Goal: Task Accomplishment & Management: Complete application form

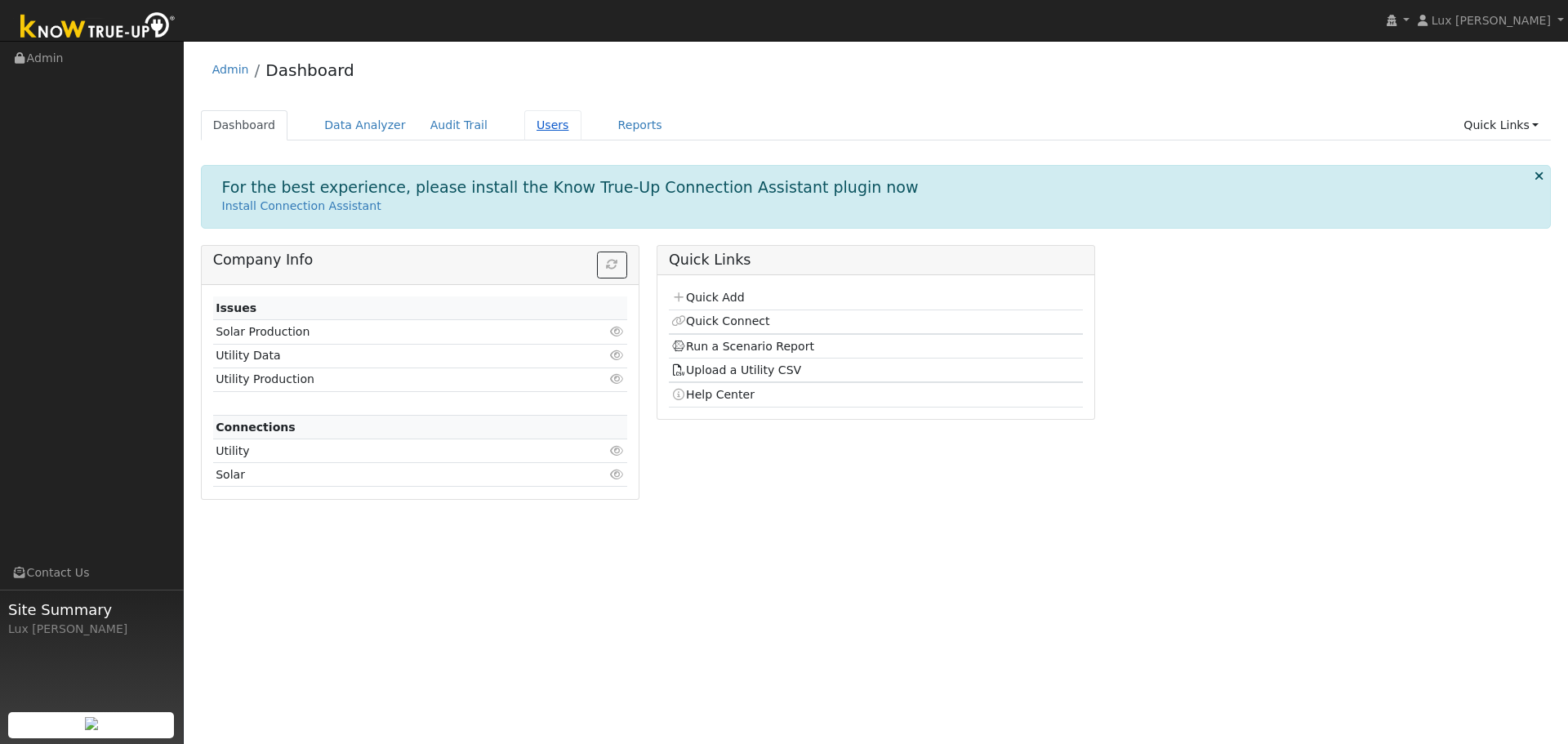
click at [525, 126] on link "Users" at bounding box center [553, 126] width 57 height 30
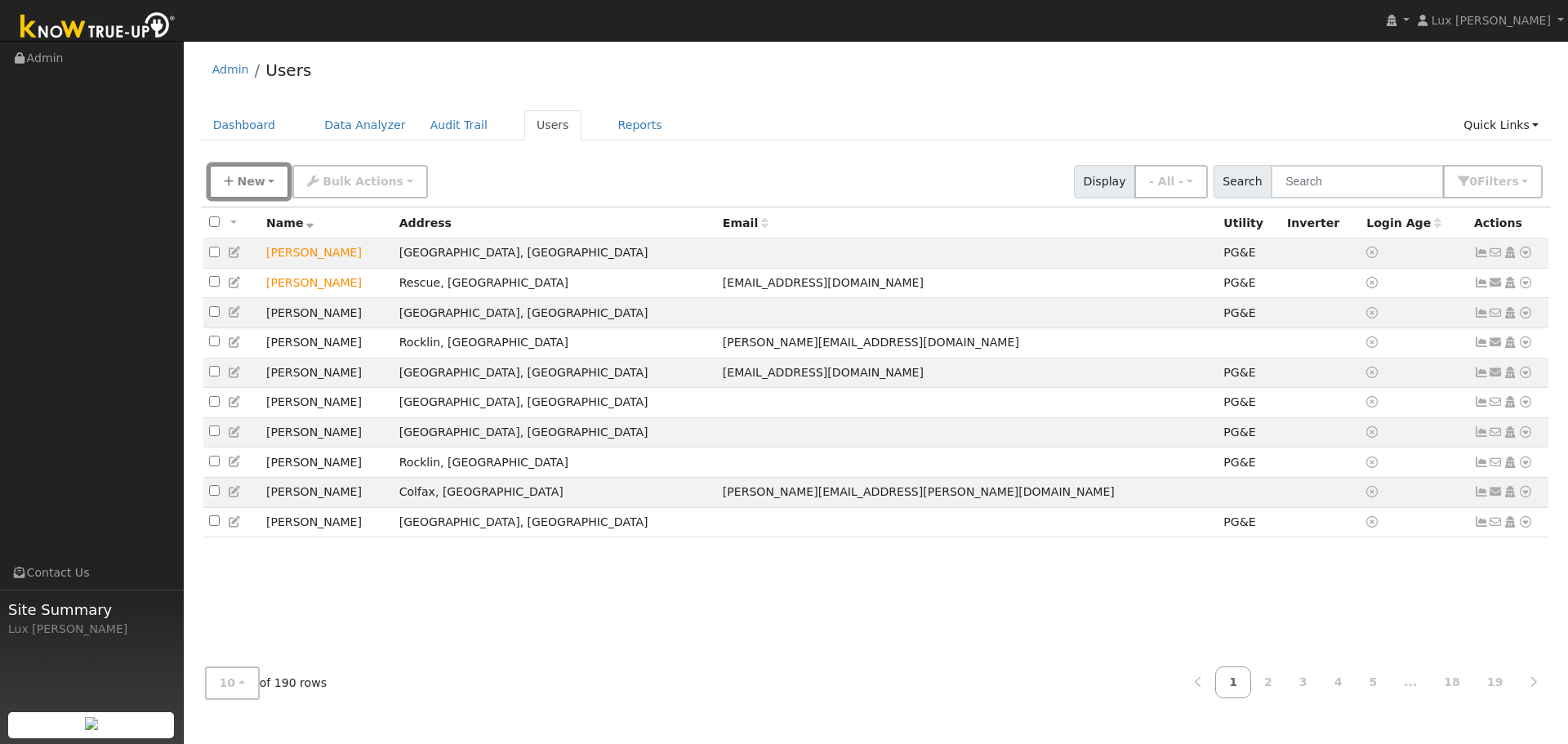
click at [249, 193] on button "New" at bounding box center [249, 182] width 81 height 34
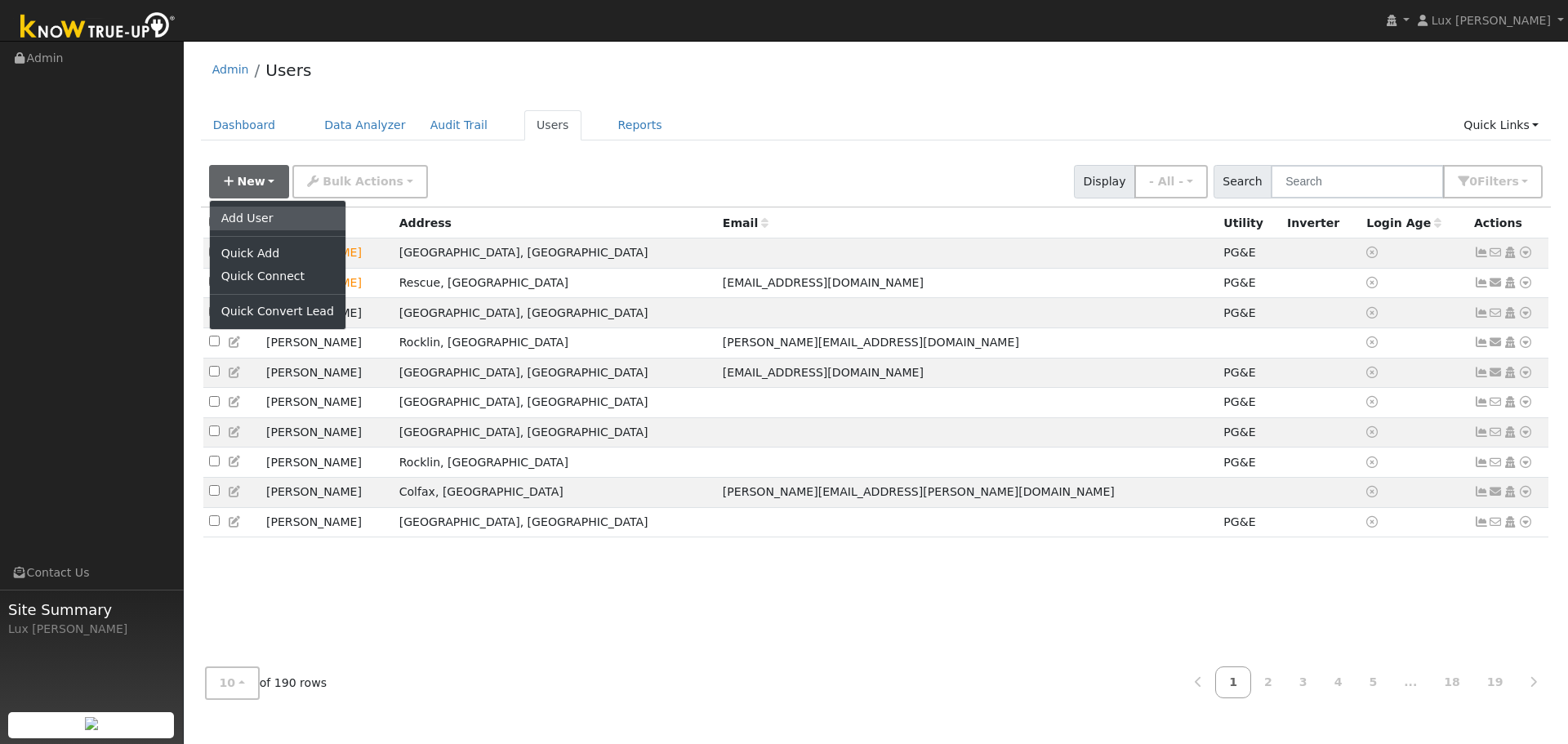
click at [253, 218] on link "Add User" at bounding box center [278, 219] width 136 height 23
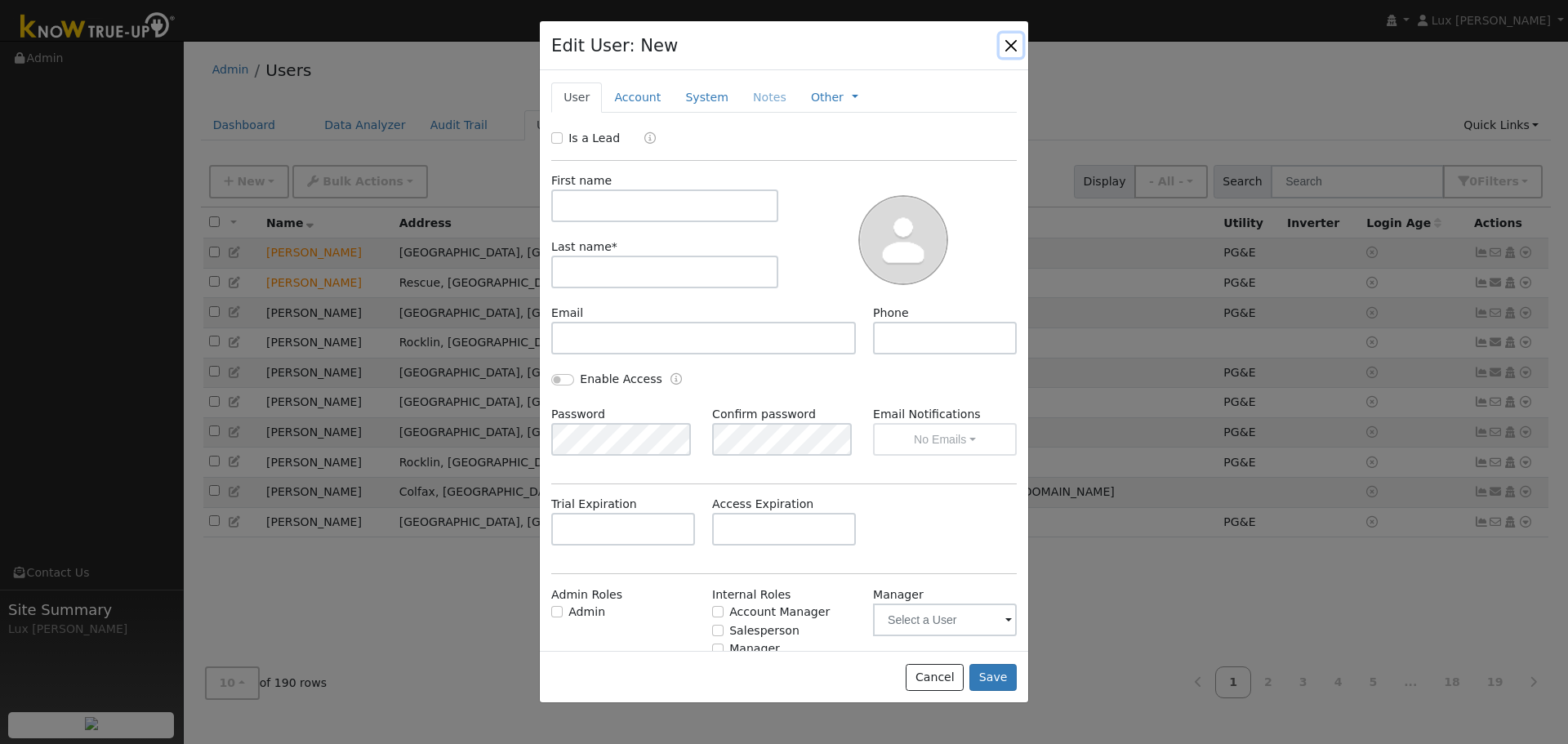
drag, startPoint x: 1013, startPoint y: 42, endPoint x: 585, endPoint y: 97, distance: 431.5
click at [1012, 41] on button "button" at bounding box center [1011, 45] width 23 height 23
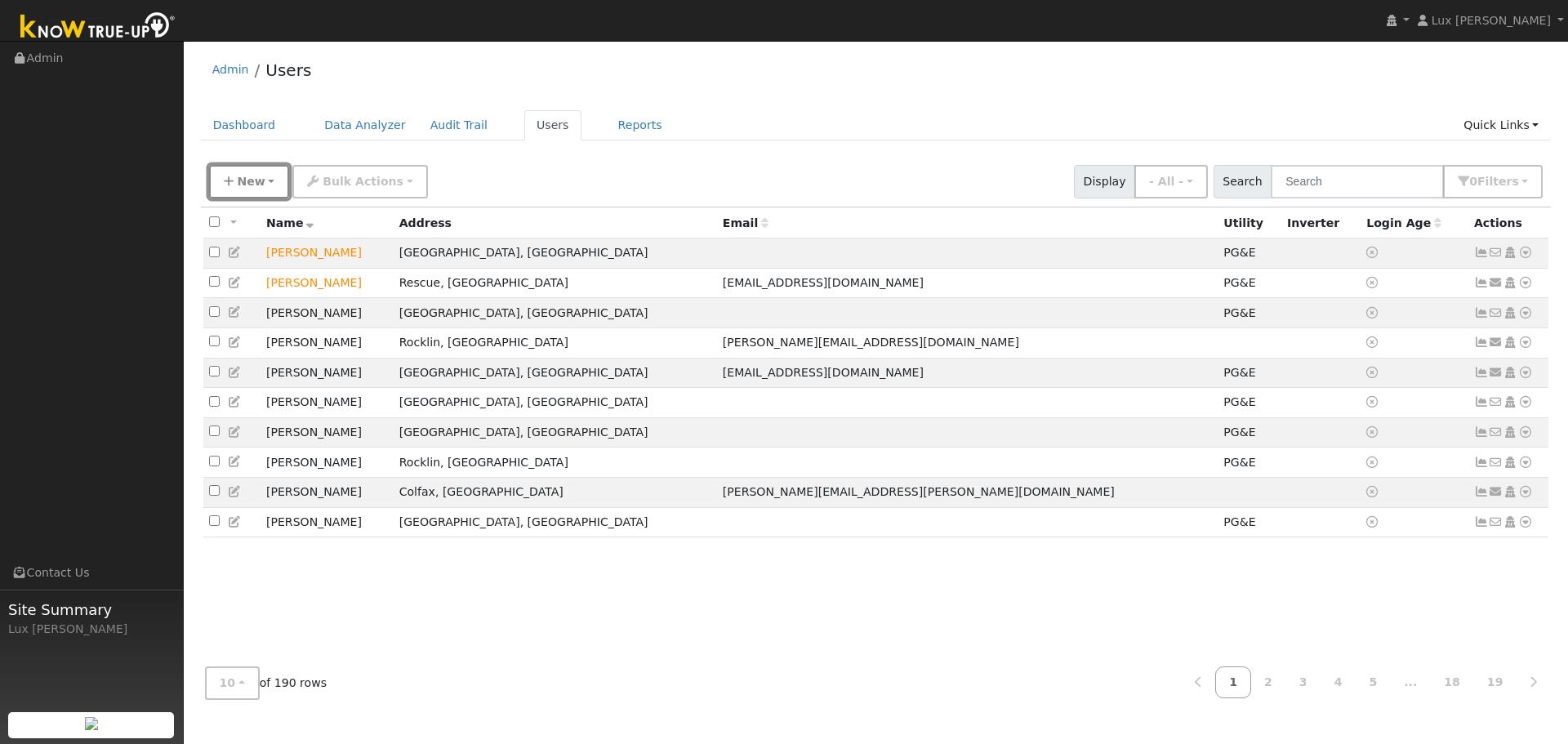
click at [266, 181] on button "New" at bounding box center [249, 182] width 81 height 34
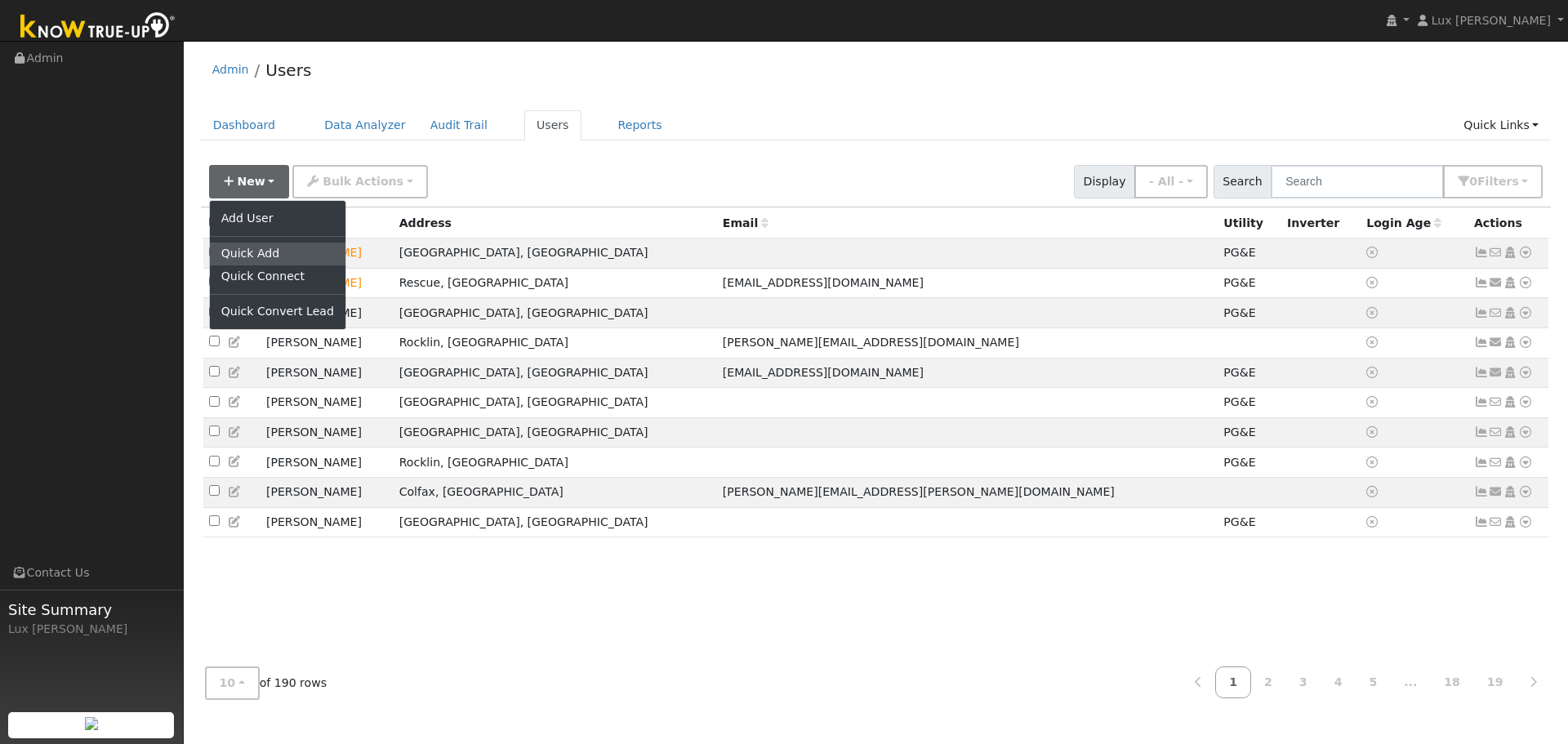
click at [272, 259] on link "Quick Add" at bounding box center [278, 254] width 136 height 23
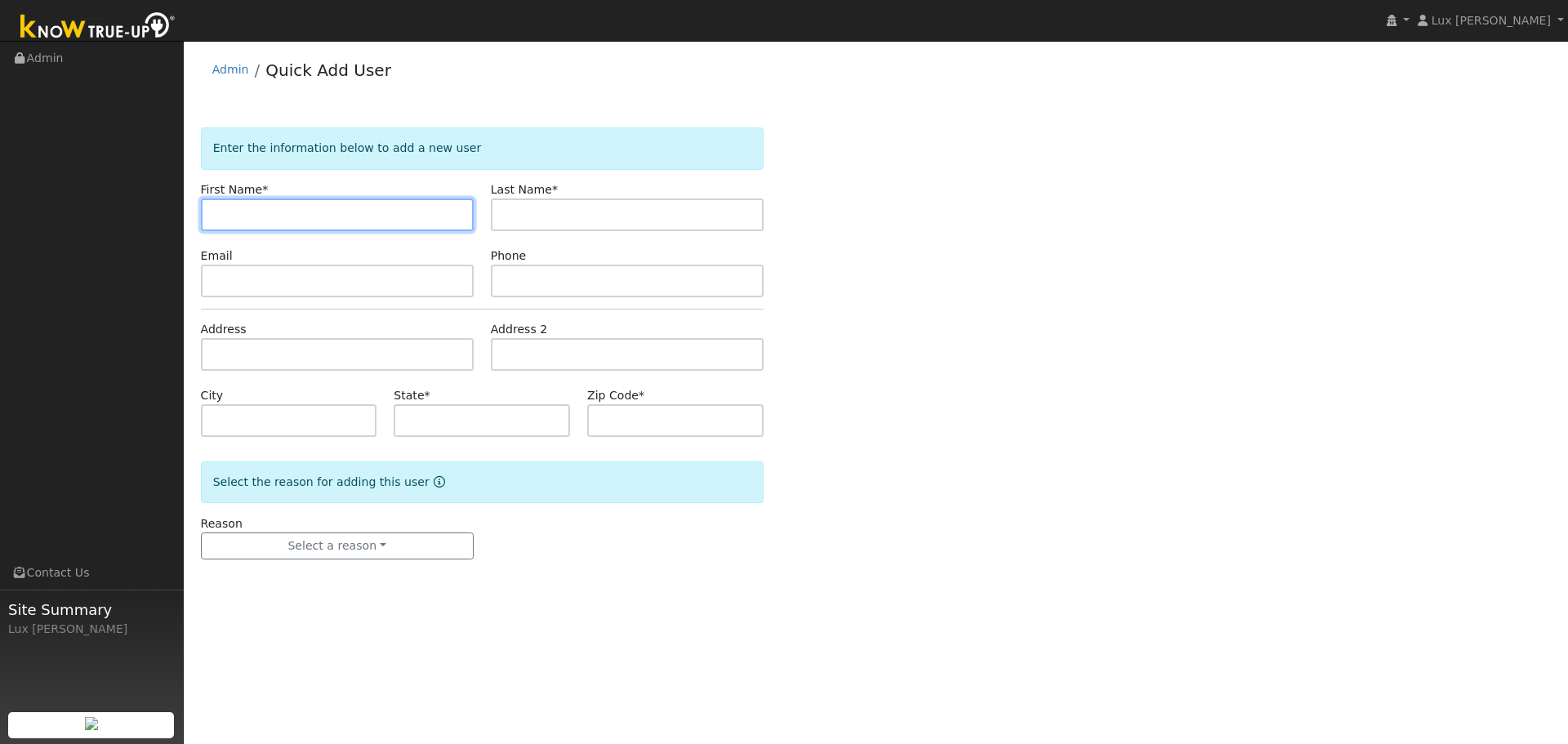
paste input "[PERSON_NAME]"
drag, startPoint x: 350, startPoint y: 218, endPoint x: 287, endPoint y: 228, distance: 63.8
click at [287, 228] on input "[PERSON_NAME]" at bounding box center [337, 214] width 273 height 33
type input "Ranjodh"
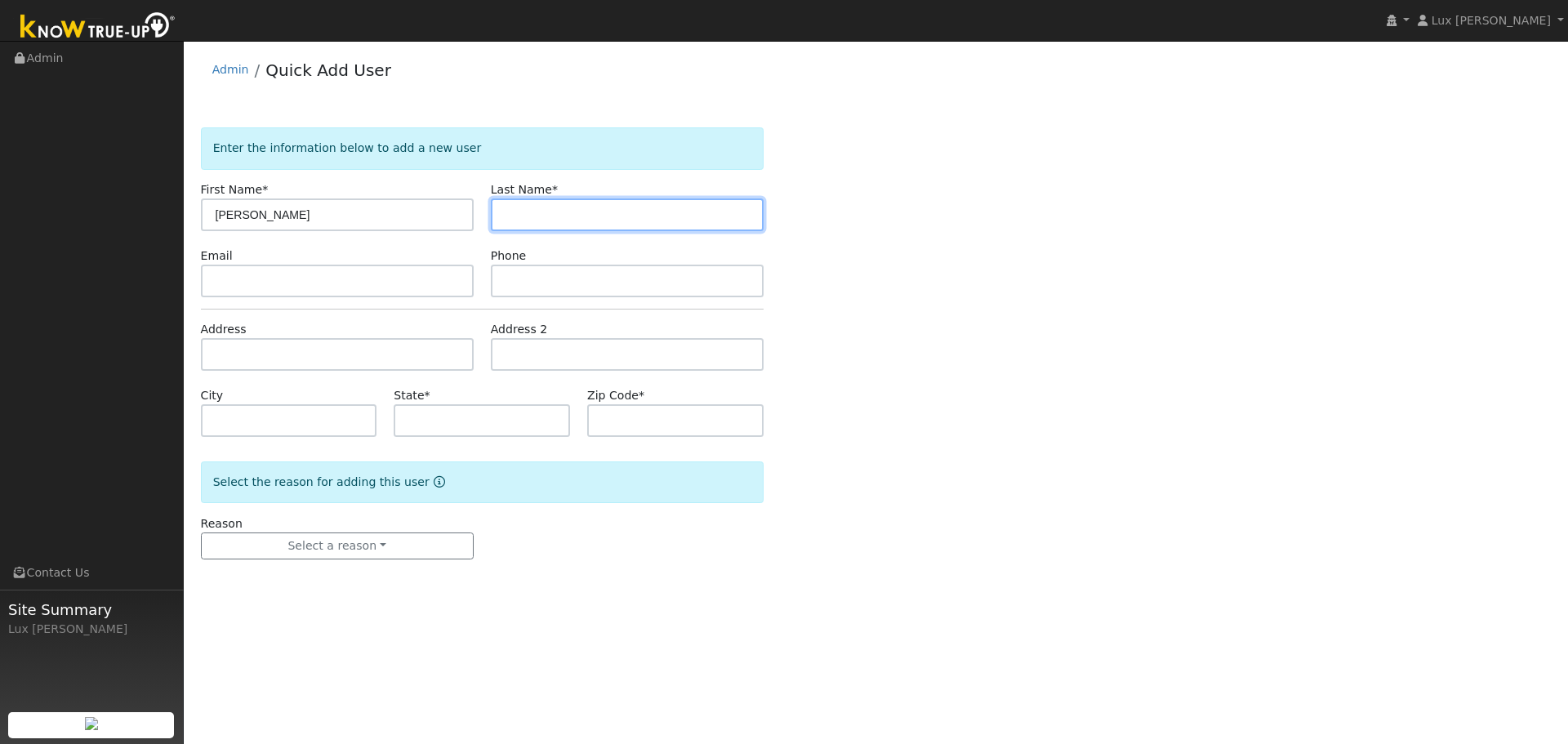
click at [563, 211] on input "text" at bounding box center [627, 214] width 273 height 33
paste input "Singh"
type input "Singh"
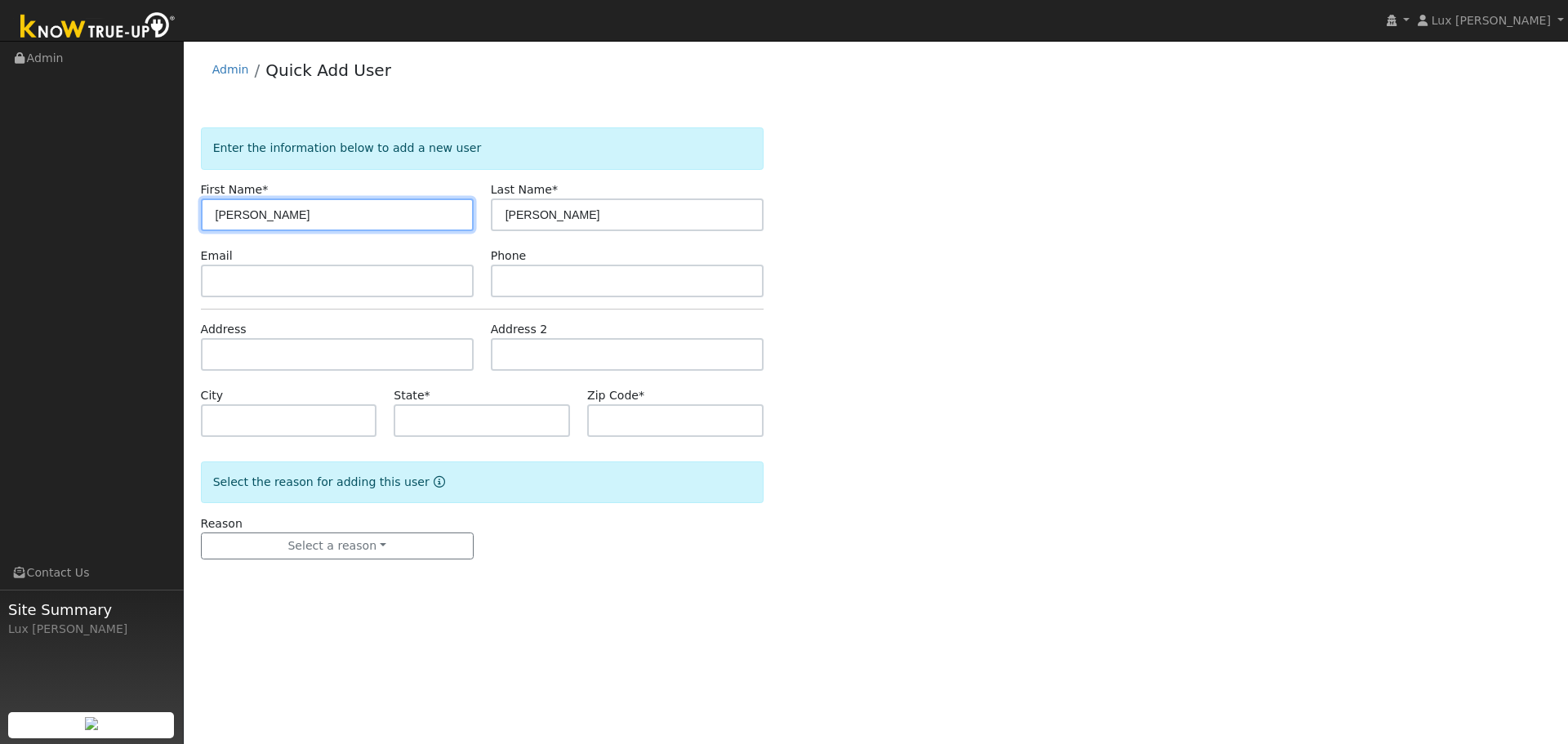
click at [233, 214] on input "Ranjodh" at bounding box center [337, 214] width 273 height 33
type input "Ranjodh"
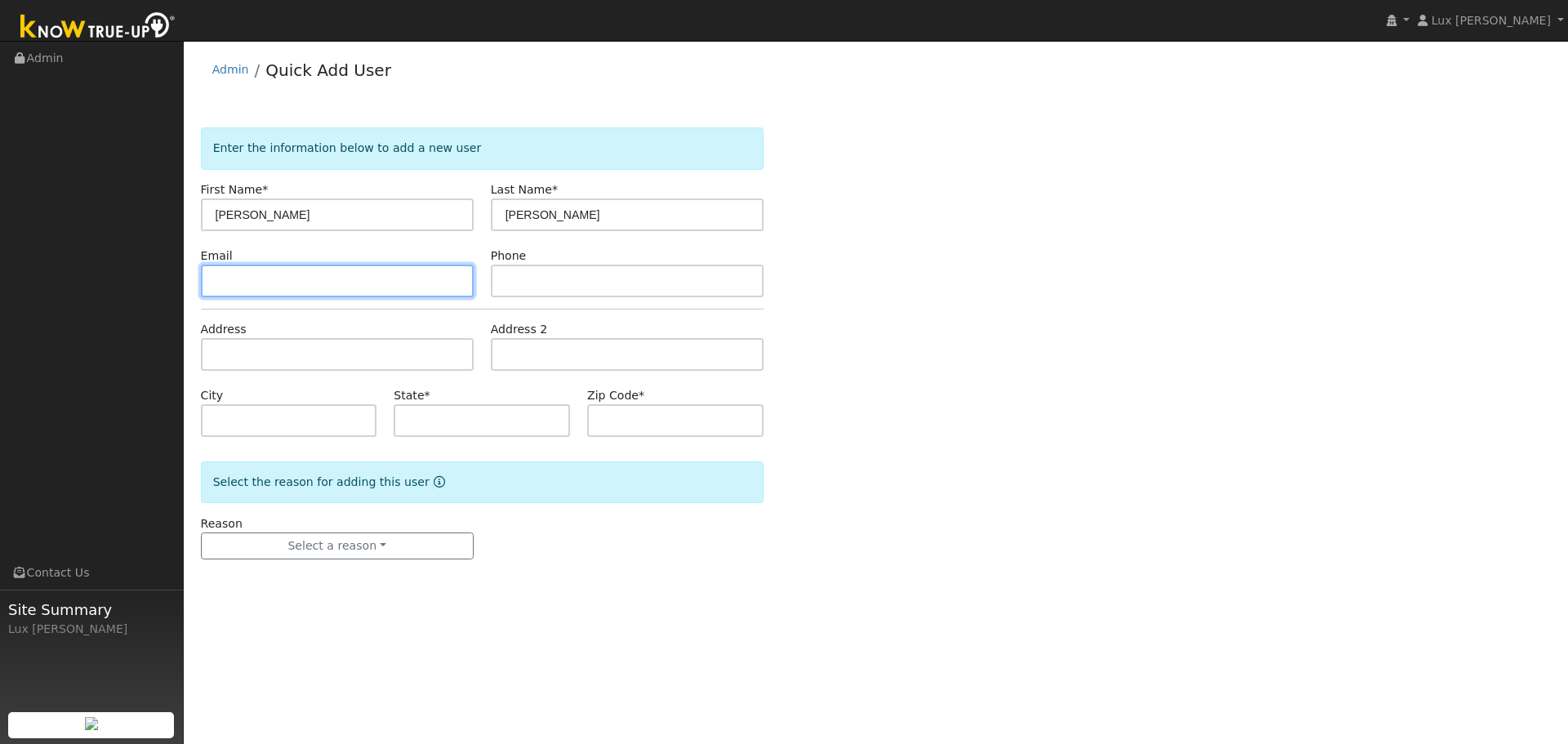
click at [324, 269] on input "text" at bounding box center [337, 281] width 273 height 33
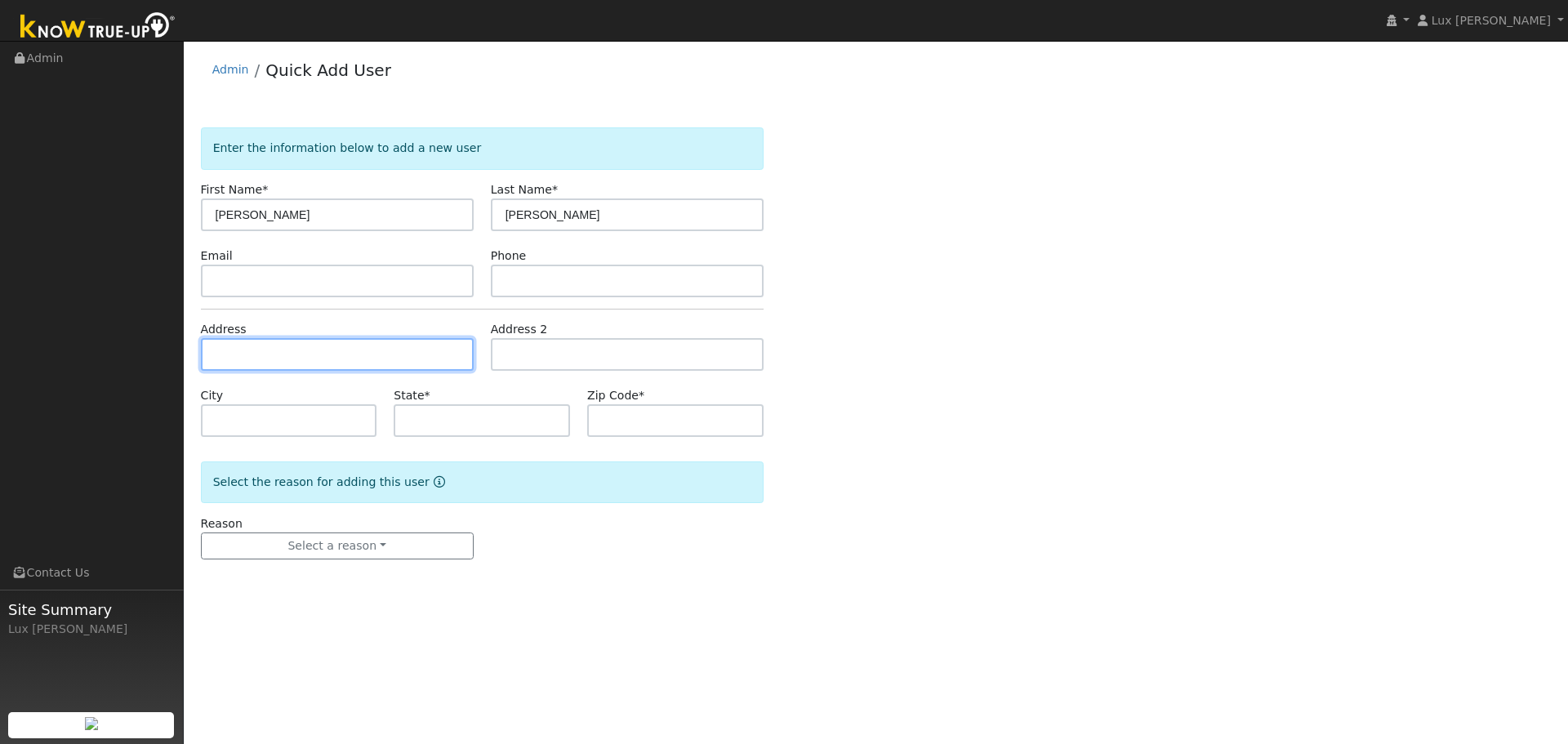
click at [334, 364] on input "text" at bounding box center [337, 354] width 273 height 33
paste input "1160 Hillside Ct, Lincoln, 95648"
type input "[STREET_ADDRESS]"
type input "Lincoln"
type input "CA"
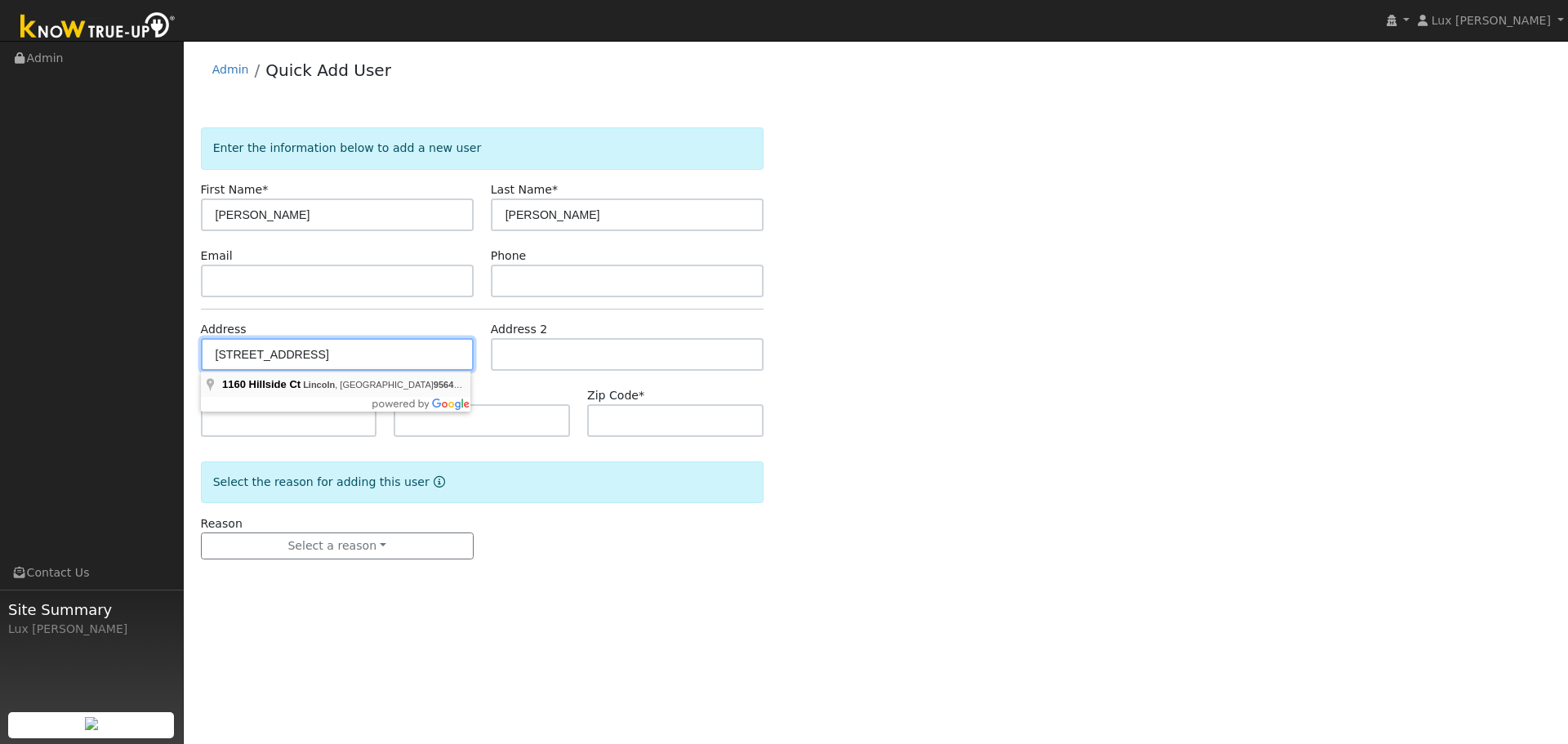
type input "95648"
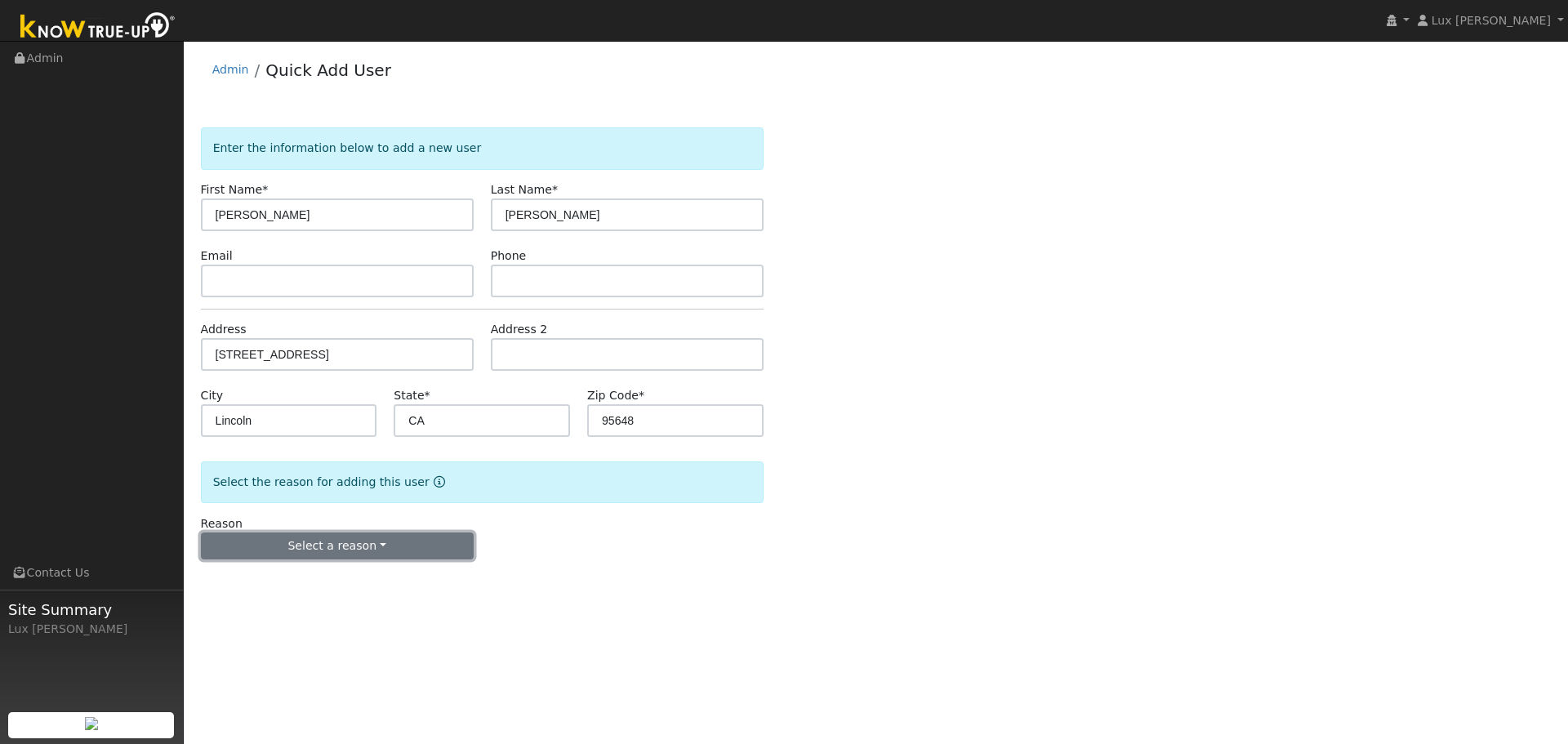
click at [337, 558] on button "Select a reason" at bounding box center [337, 546] width 273 height 28
click at [287, 582] on link "New lead" at bounding box center [292, 580] width 180 height 23
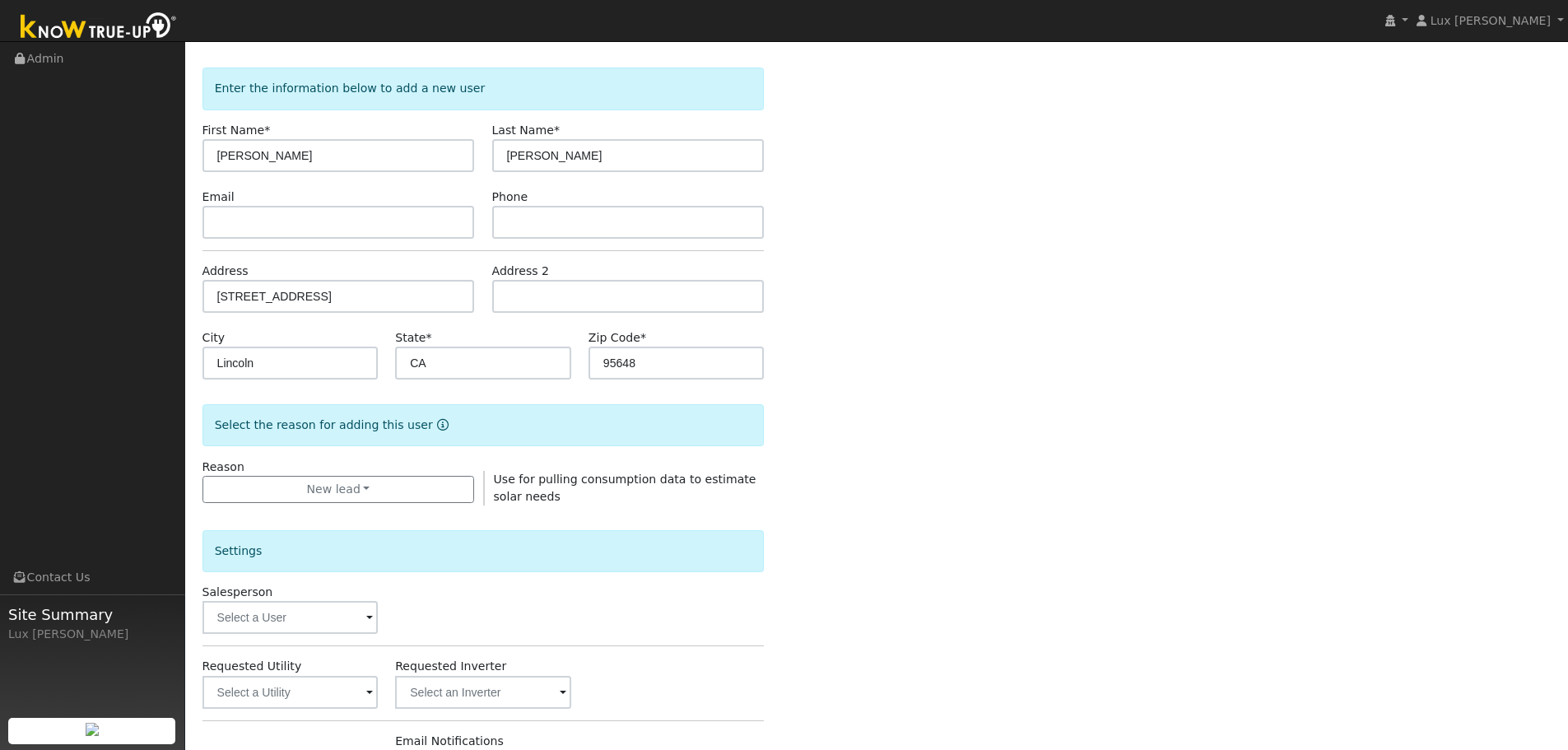
scroll to position [316, 0]
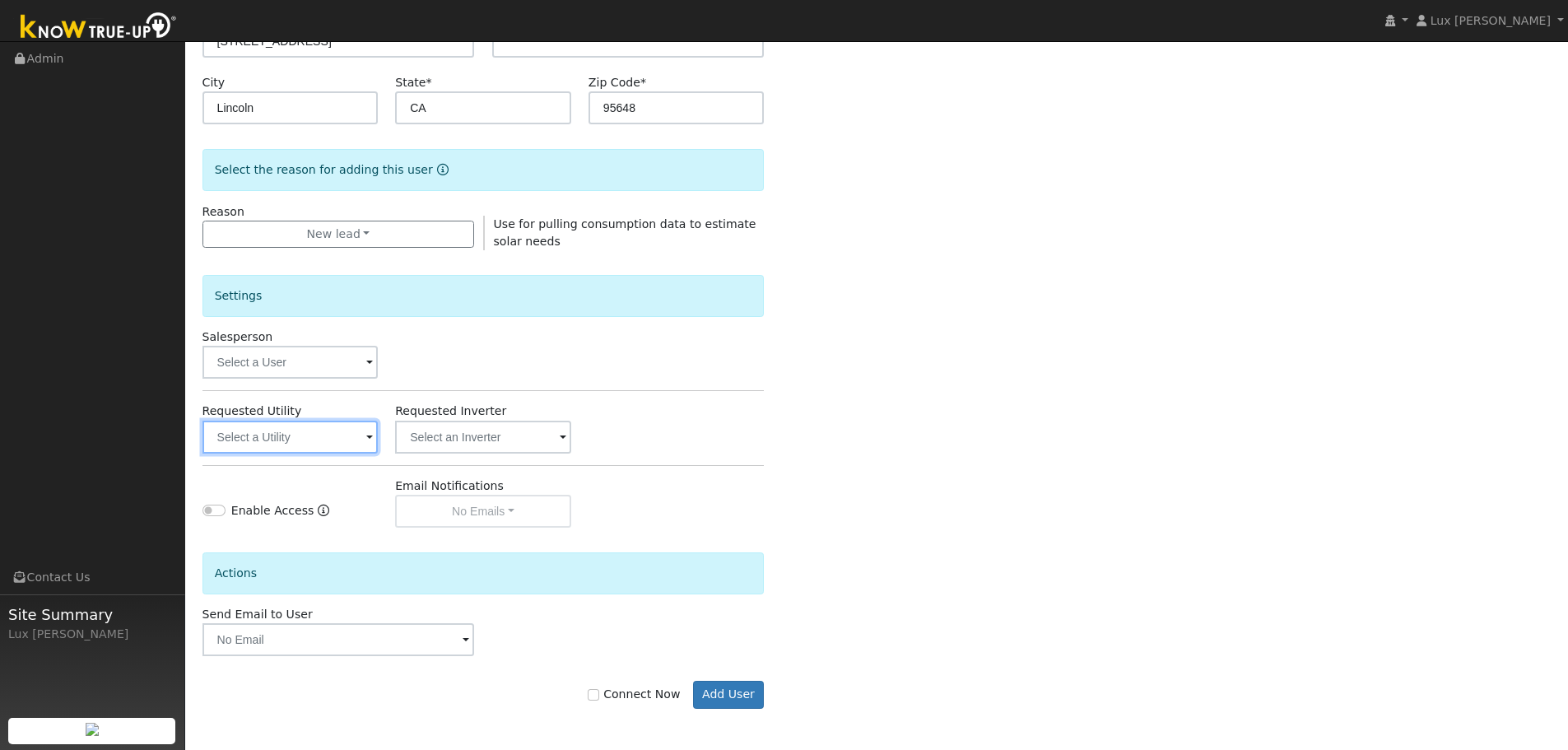
click at [262, 441] on input "text" at bounding box center [290, 437] width 176 height 33
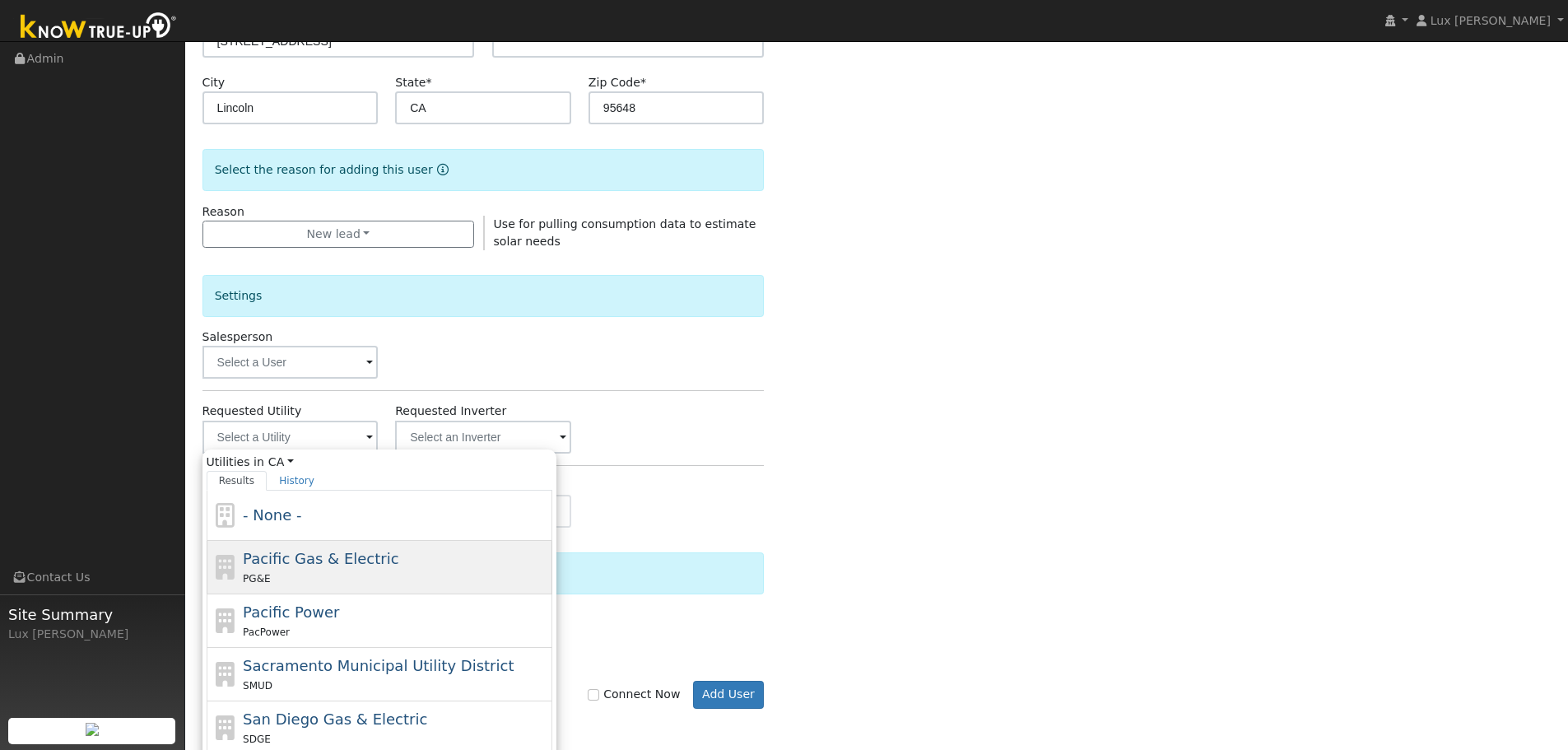
click at [329, 568] on div "Pacific Gas & Electric PG&E" at bounding box center [396, 567] width 306 height 40
type input "Pacific Gas & Electric"
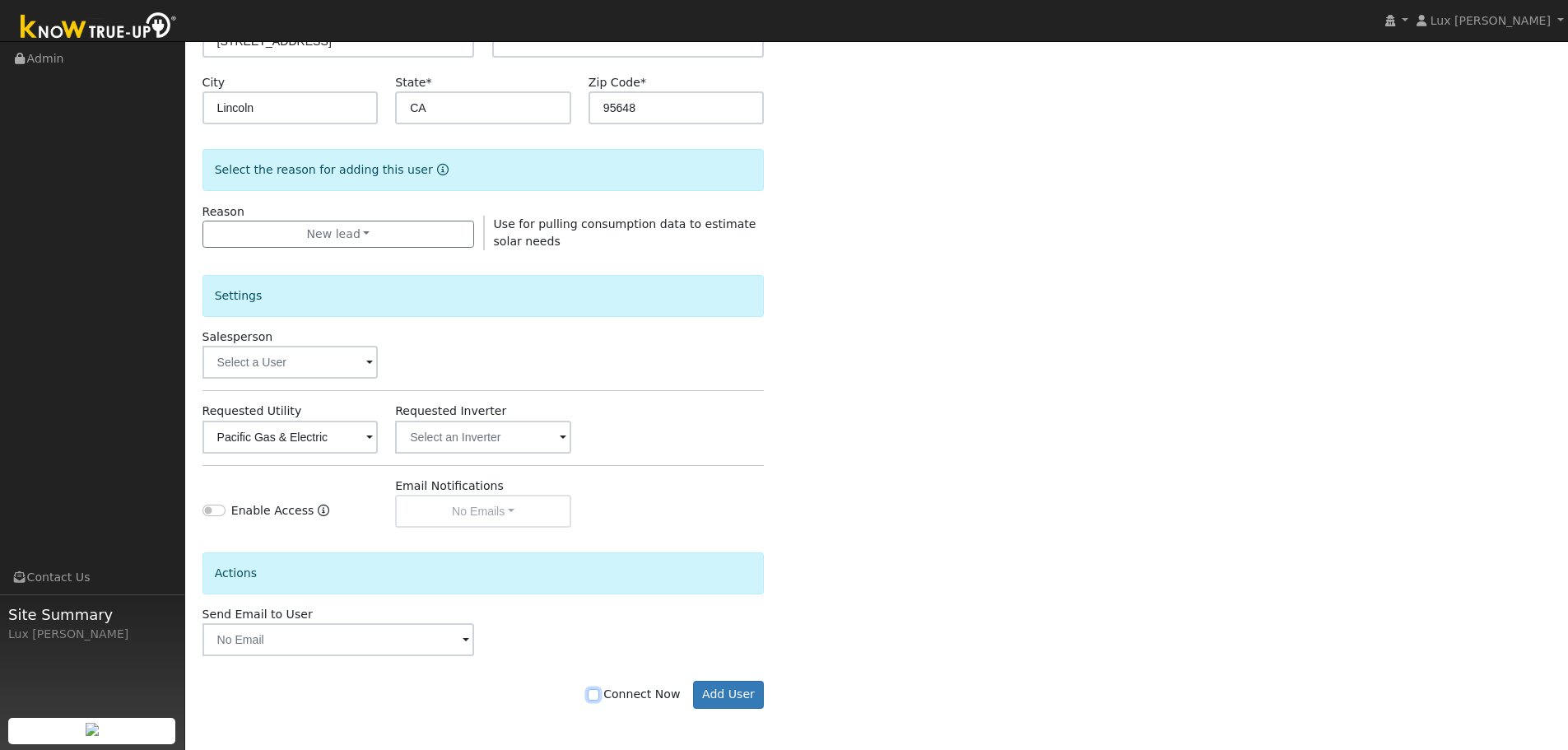
click at [599, 696] on input "Connect Now" at bounding box center [592, 694] width 12 height 12
checkbox input "true"
click at [734, 690] on button "Add User" at bounding box center [729, 694] width 72 height 28
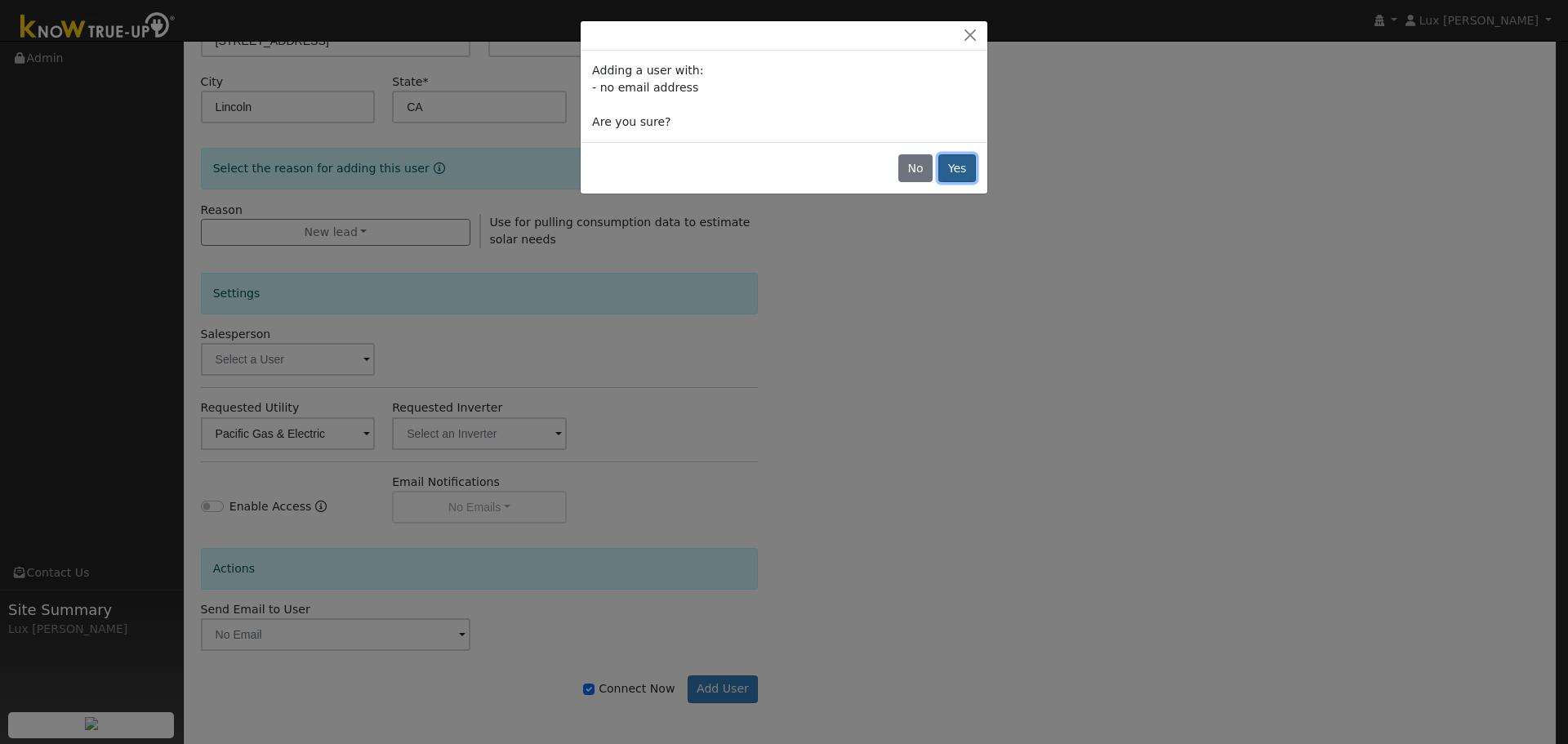
click at [965, 161] on button "Yes" at bounding box center [958, 168] width 37 height 28
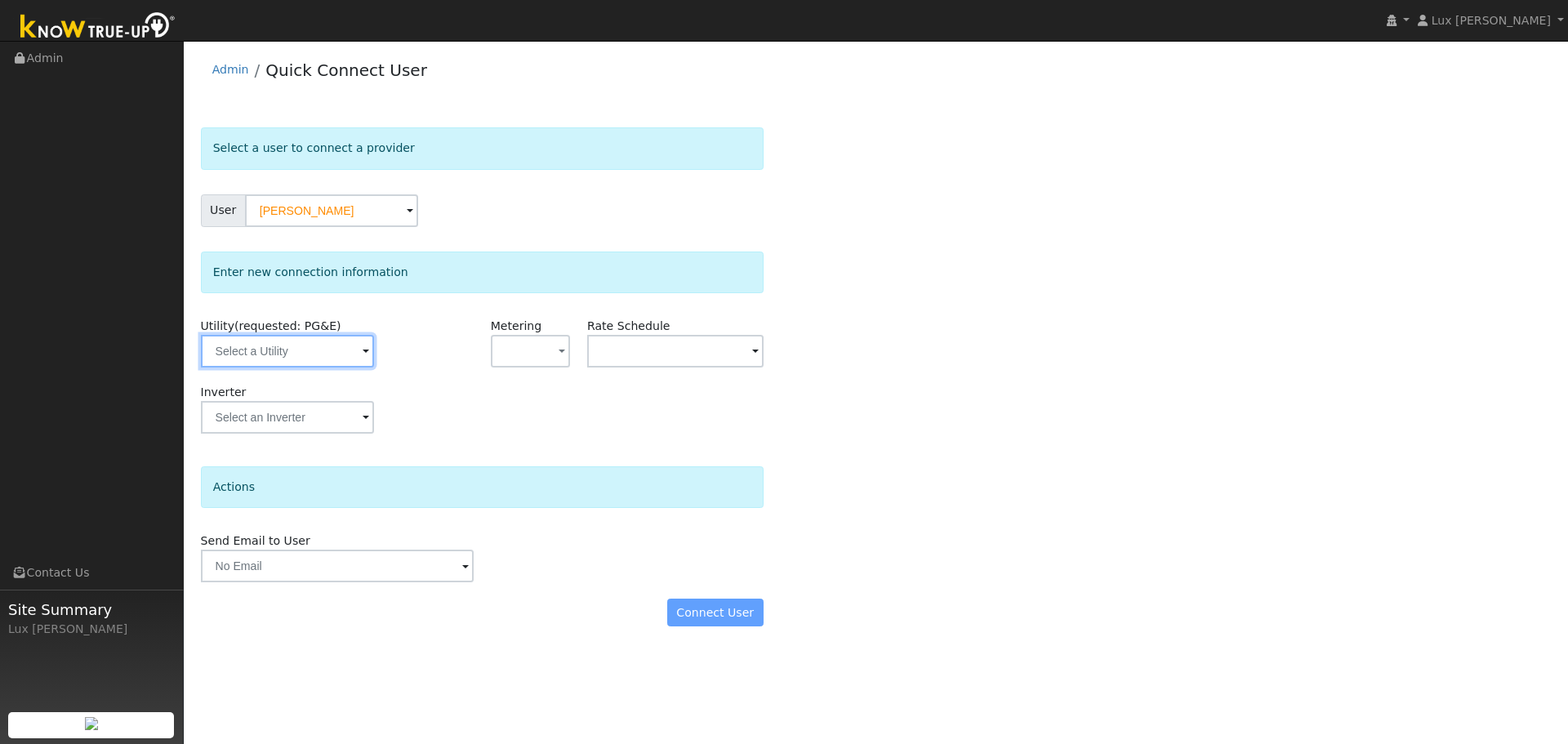
click at [347, 347] on input "text" at bounding box center [287, 351] width 173 height 33
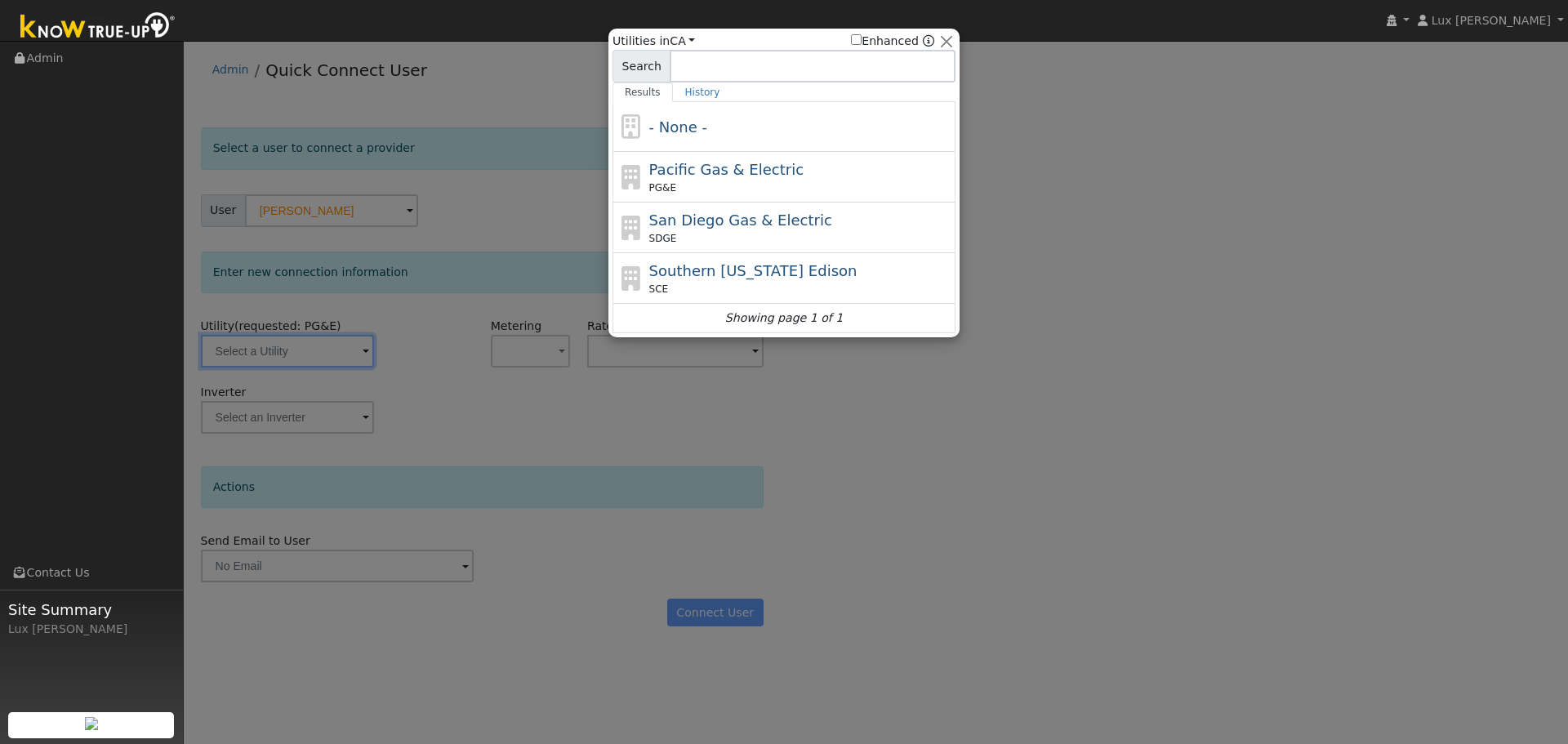
drag, startPoint x: 770, startPoint y: 179, endPoint x: 791, endPoint y: 334, distance: 156.4
click at [771, 179] on div "Pacific Gas & Electric PG&E" at bounding box center [801, 177] width 303 height 37
type input "PG&E"
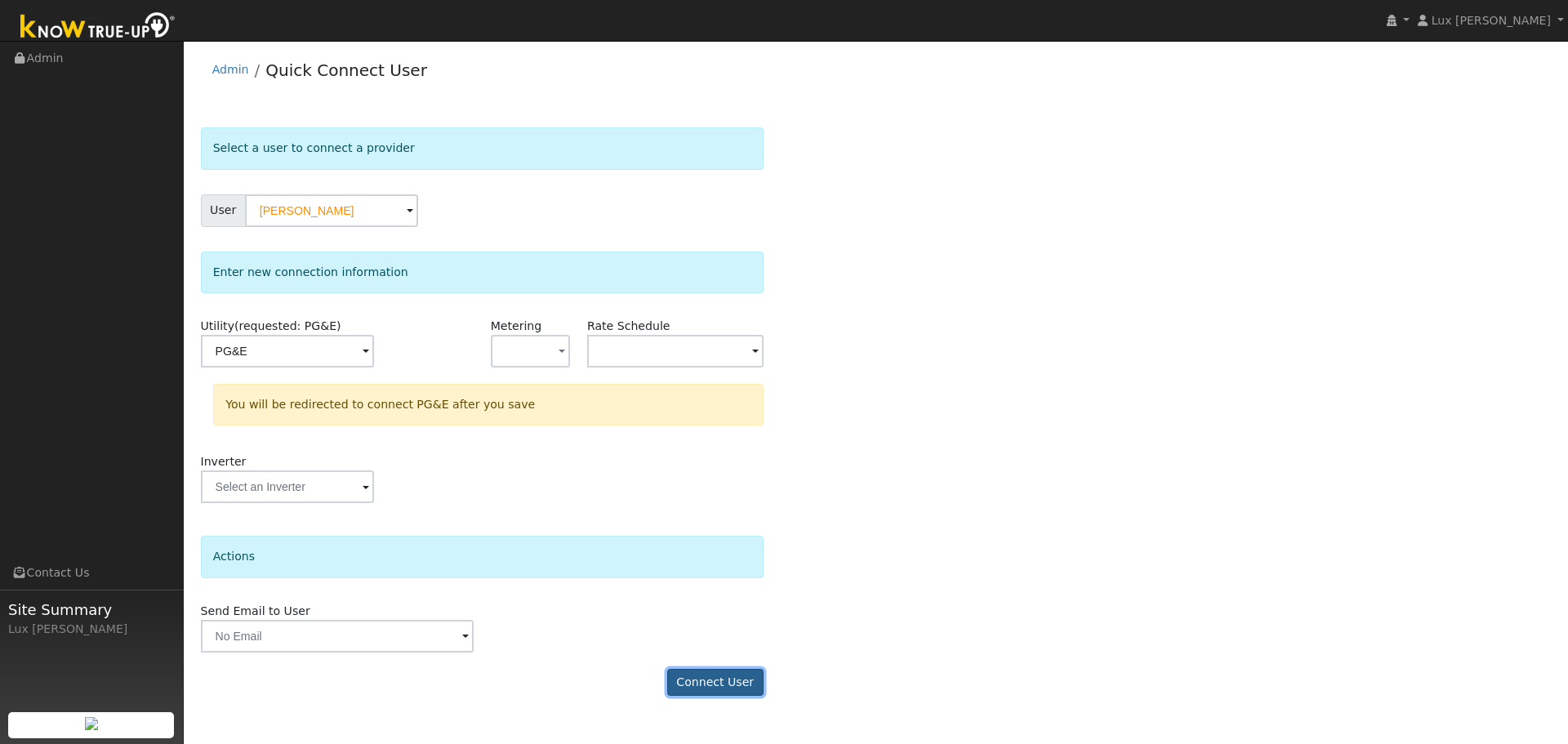
click at [726, 682] on button "Connect User" at bounding box center [716, 682] width 96 height 28
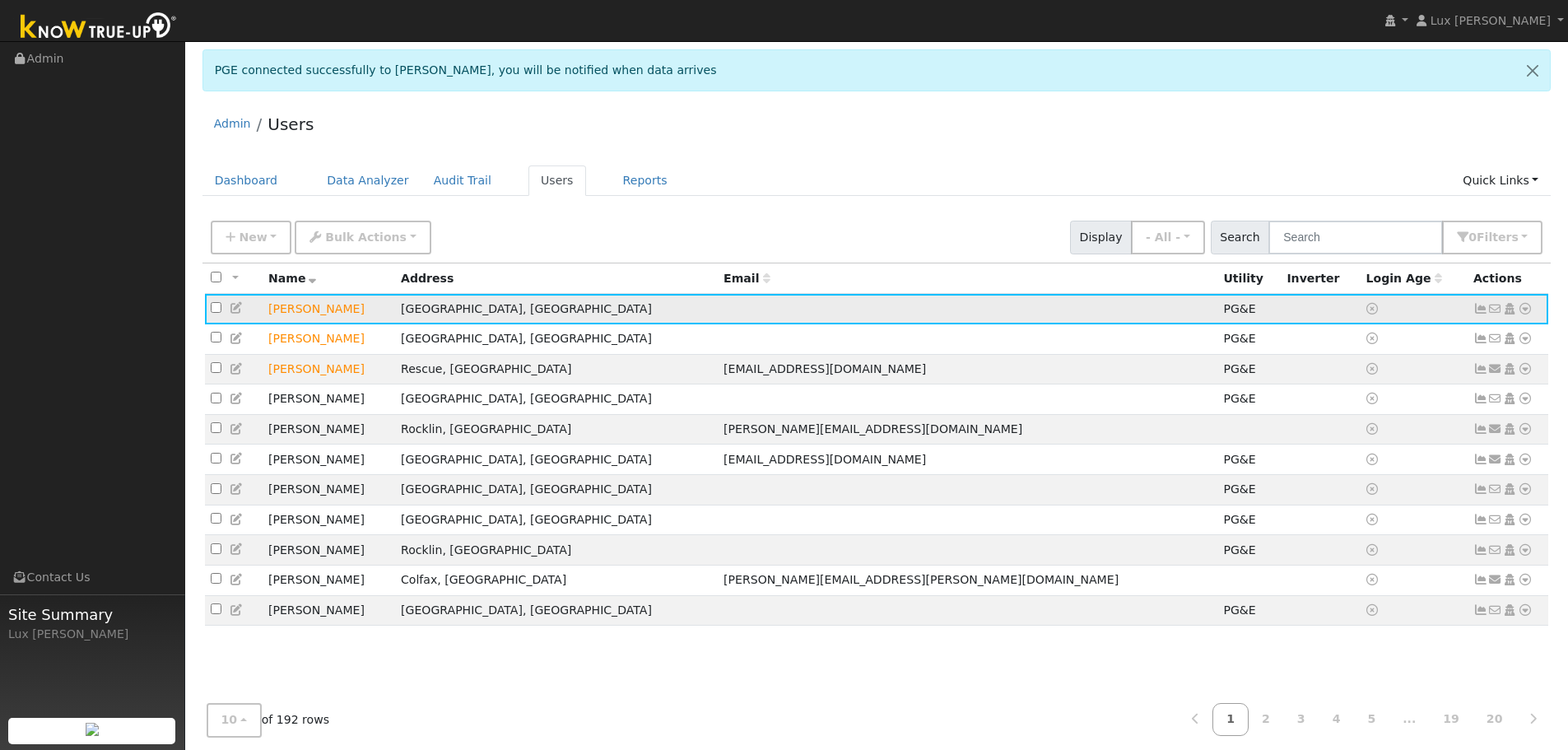
click at [1530, 311] on icon at bounding box center [1525, 308] width 14 height 12
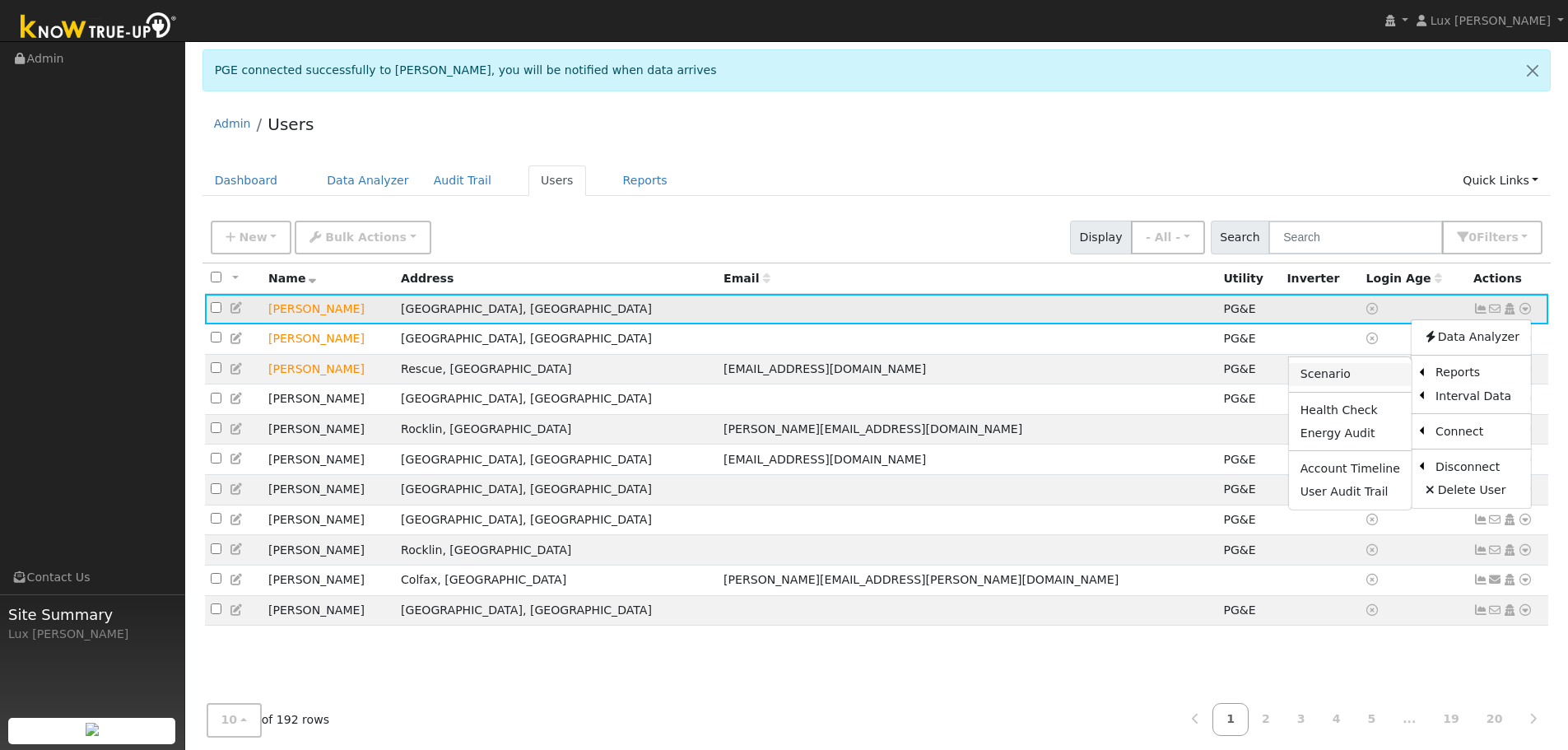
click at [1351, 375] on link "Scenario" at bounding box center [1350, 375] width 122 height 23
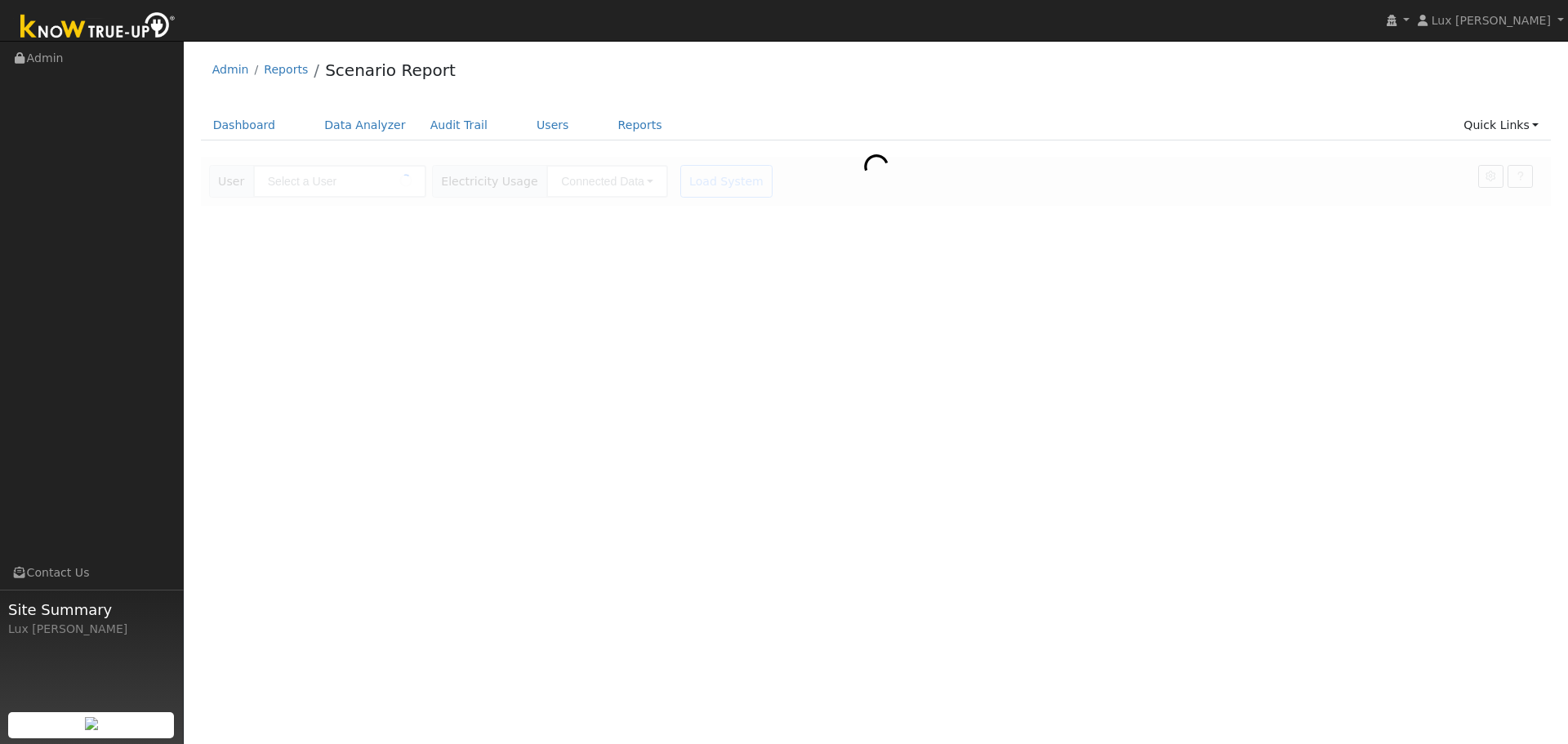
type input "[PERSON_NAME]"
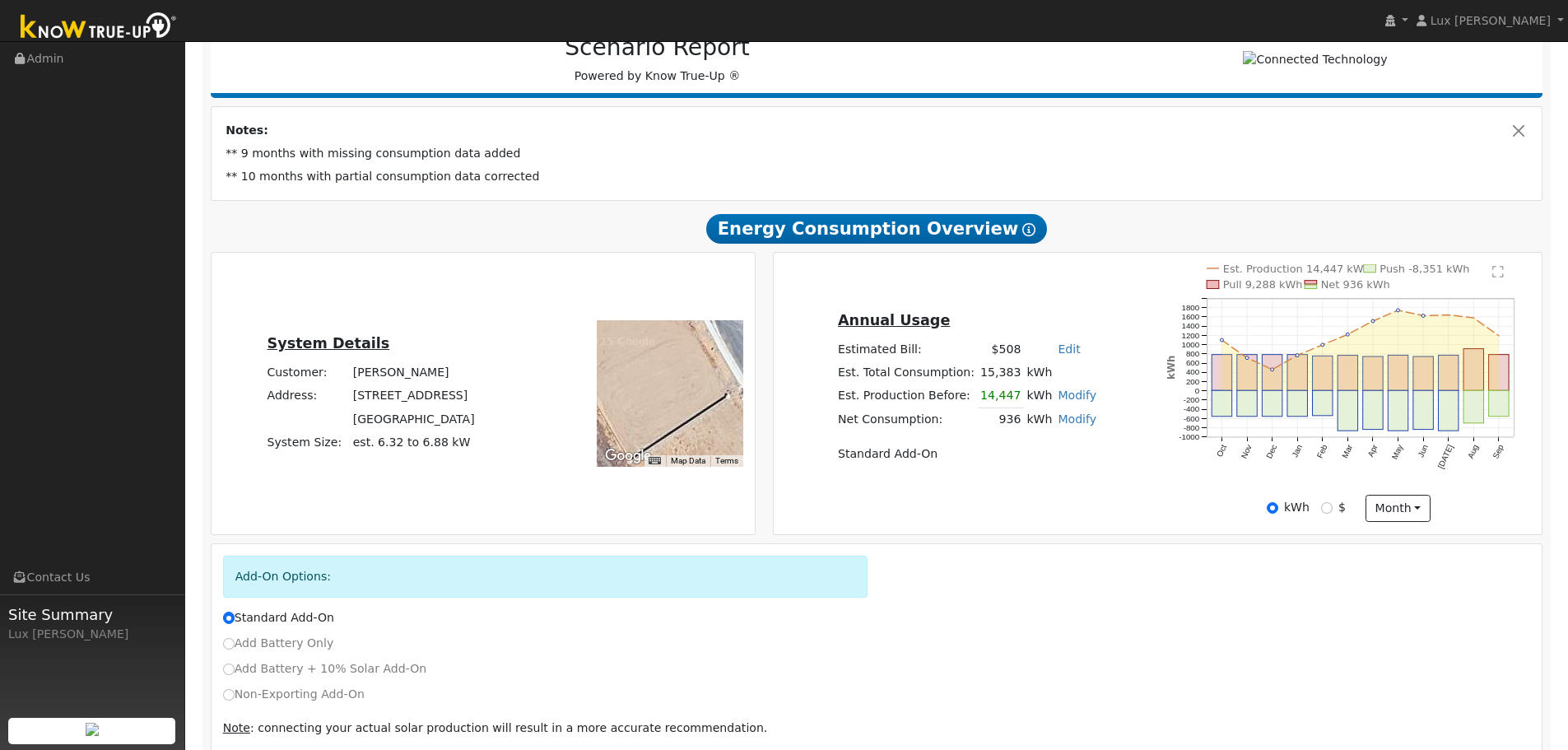
scroll to position [247, 0]
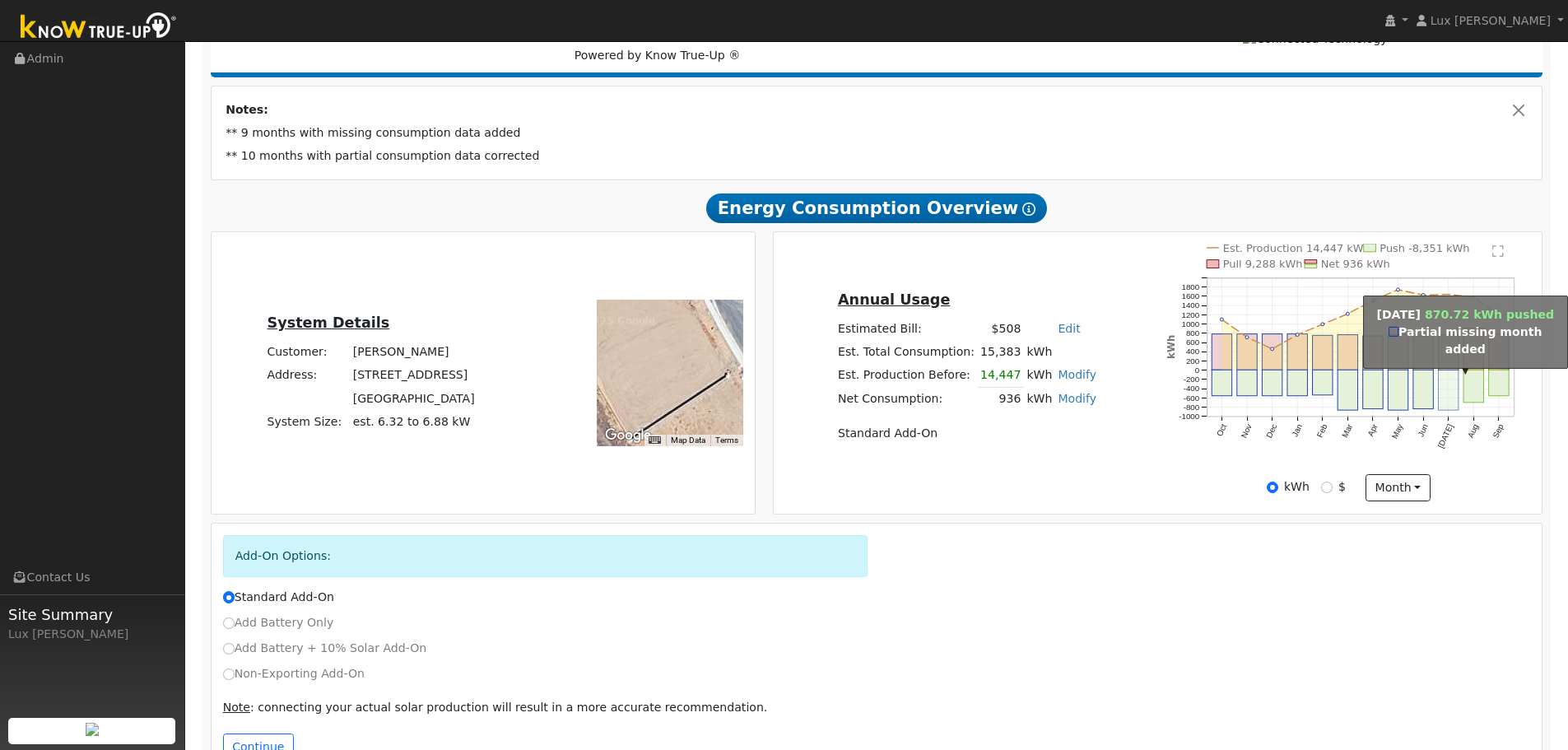
click at [1445, 384] on rect "onclick=""" at bounding box center [1448, 389] width 20 height 40
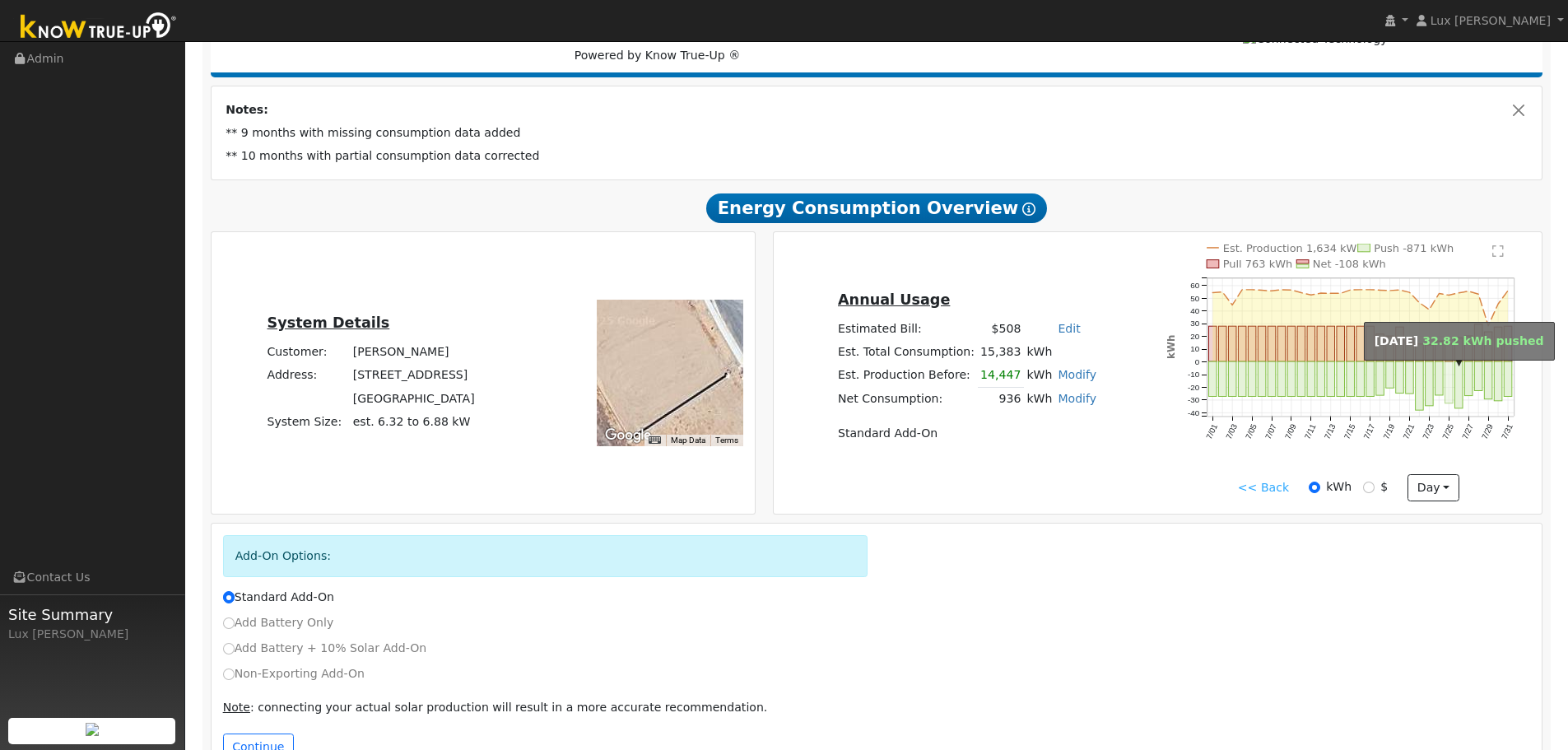
click at [1445, 384] on rect "onclick=""" at bounding box center [1448, 382] width 8 height 42
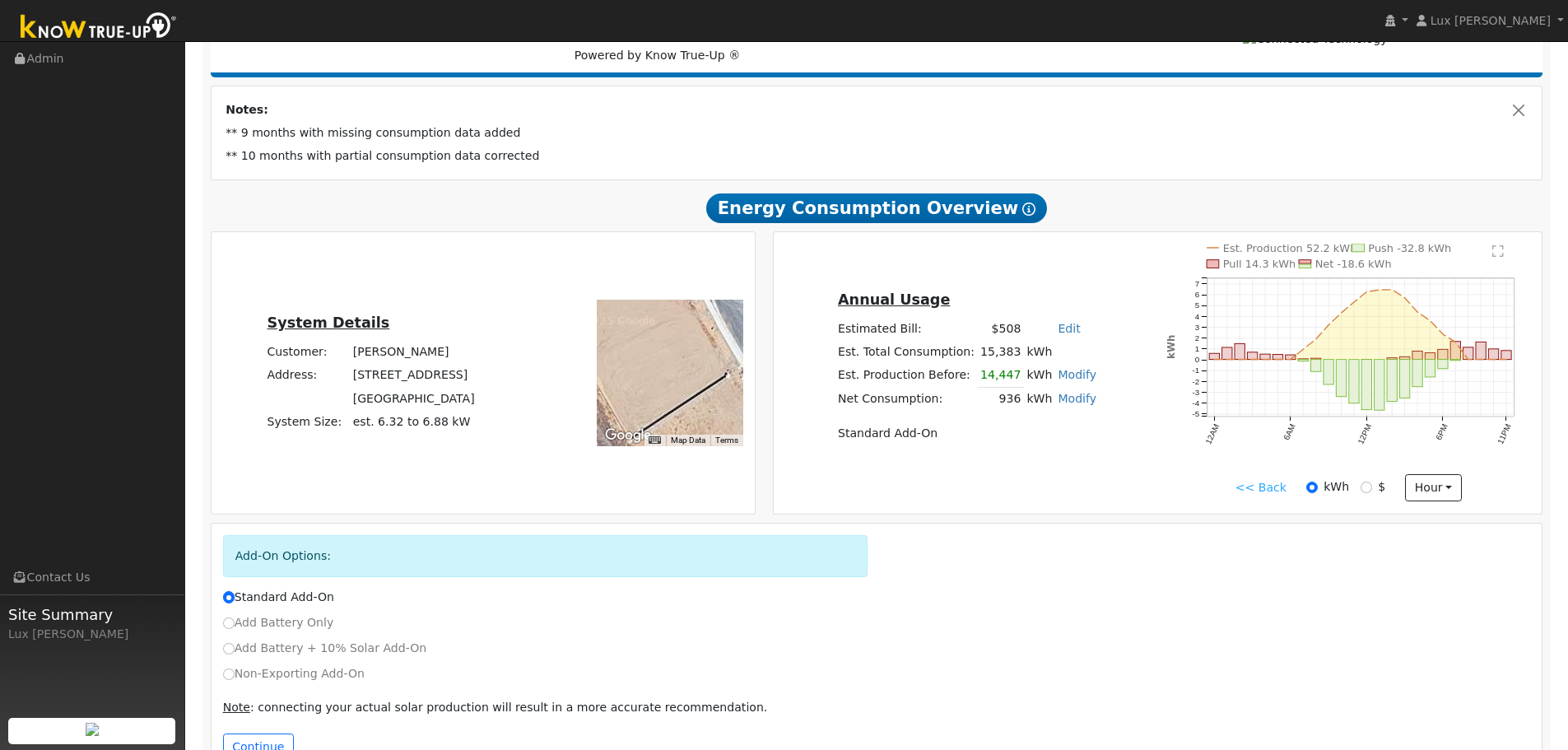
click at [1263, 494] on link "<< Back" at bounding box center [1261, 487] width 51 height 17
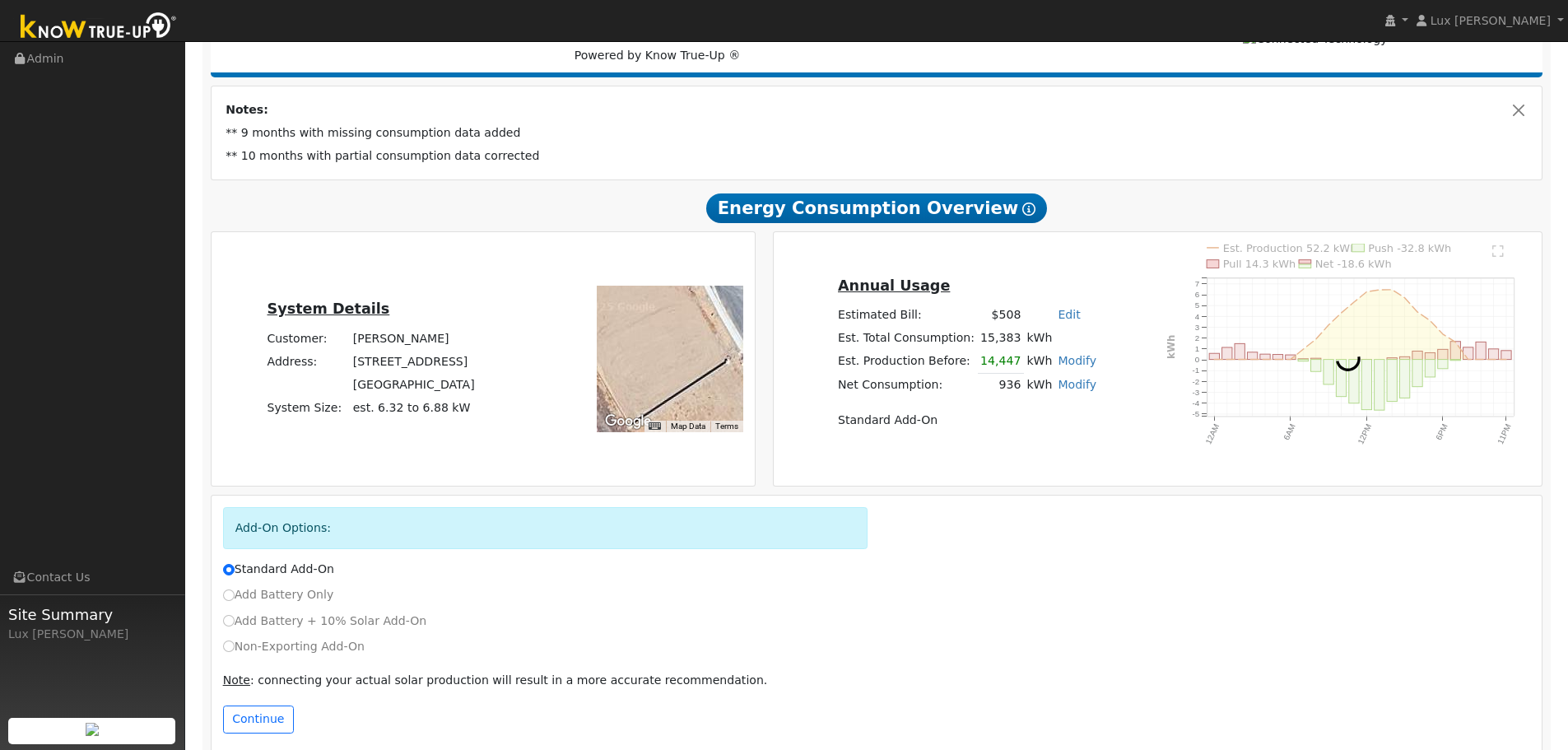
click at [1075, 367] on link "Modify" at bounding box center [1076, 361] width 39 height 13
type input "14447"
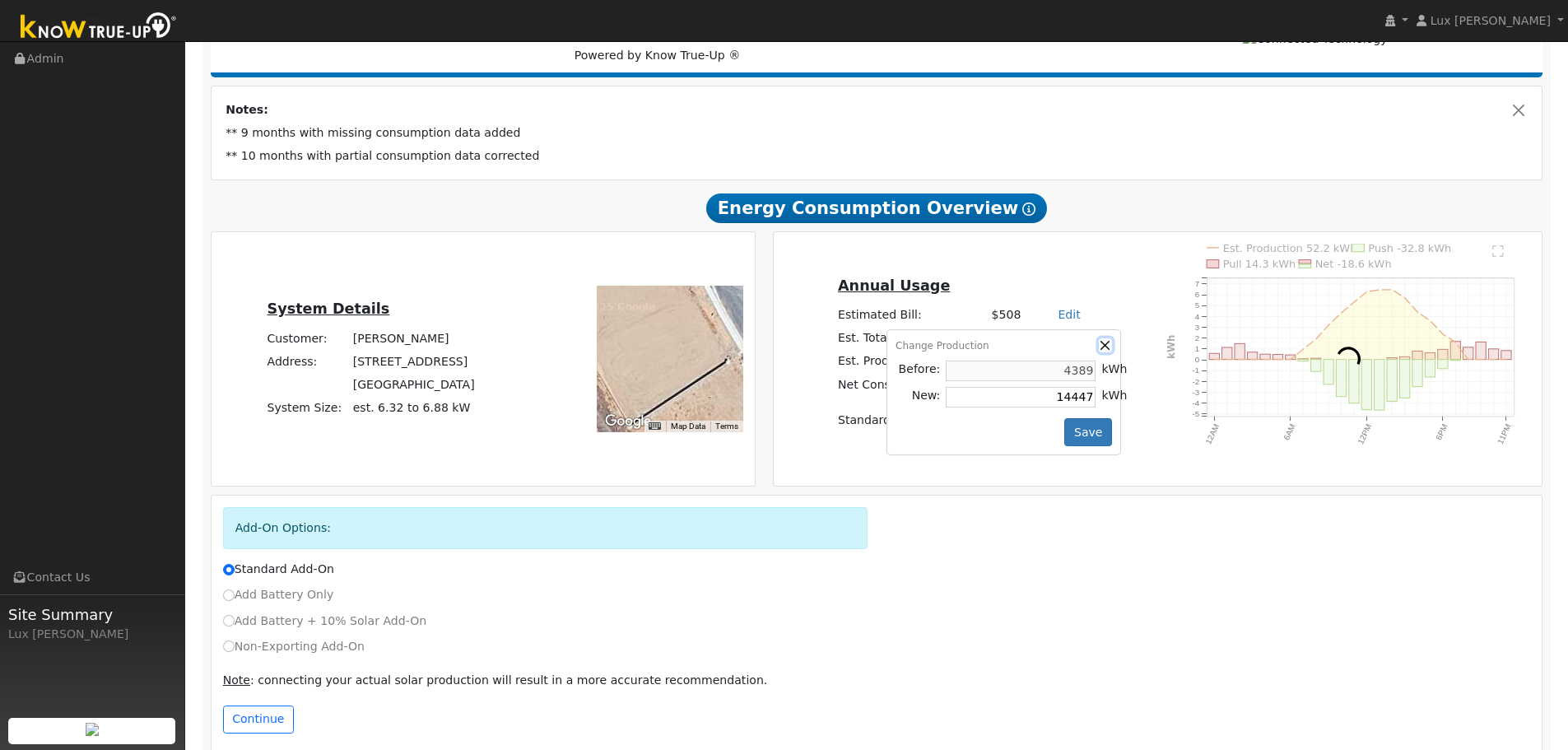
click at [1099, 348] on button "button" at bounding box center [1106, 345] width 14 height 14
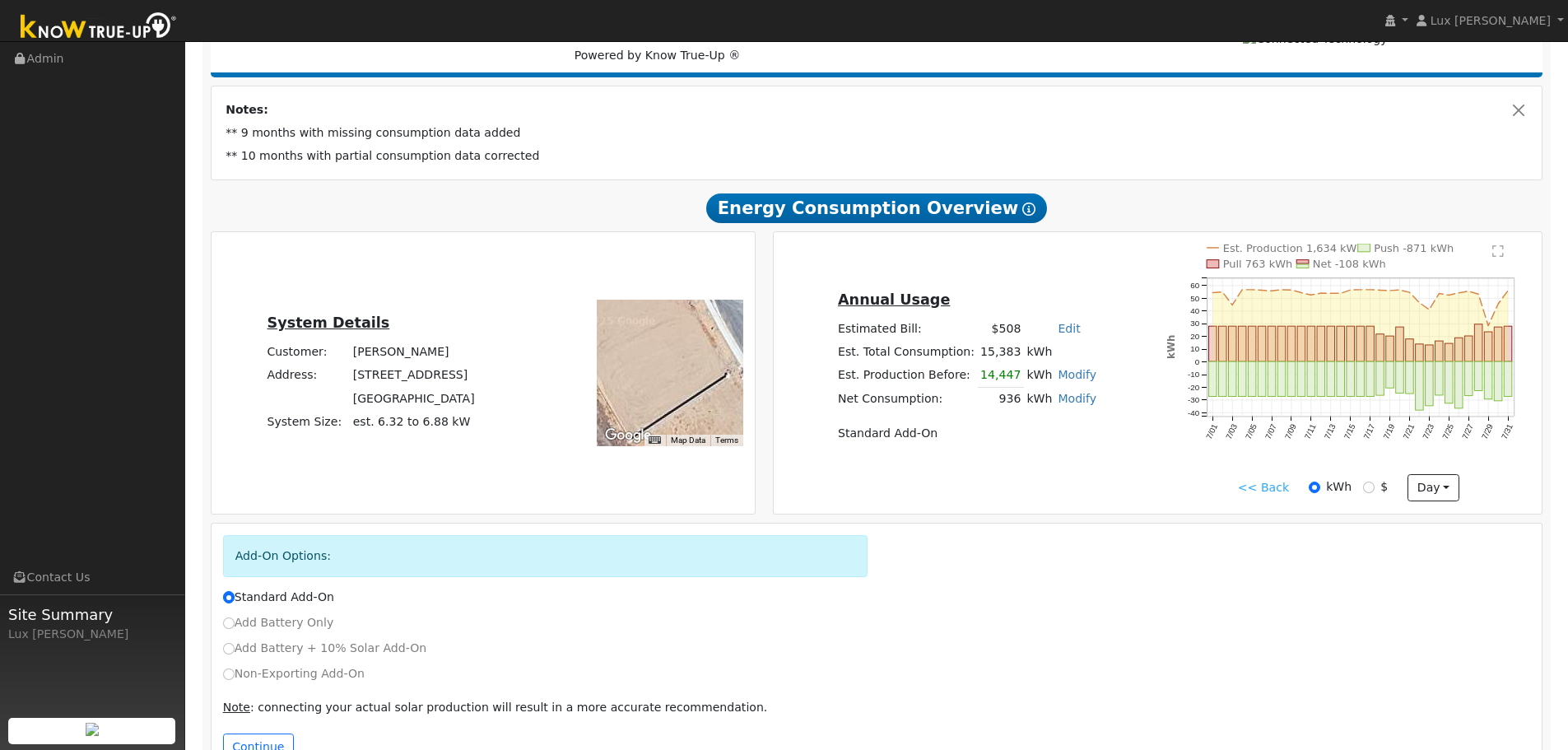
click at [1257, 491] on link "<< Back" at bounding box center [1262, 487] width 51 height 17
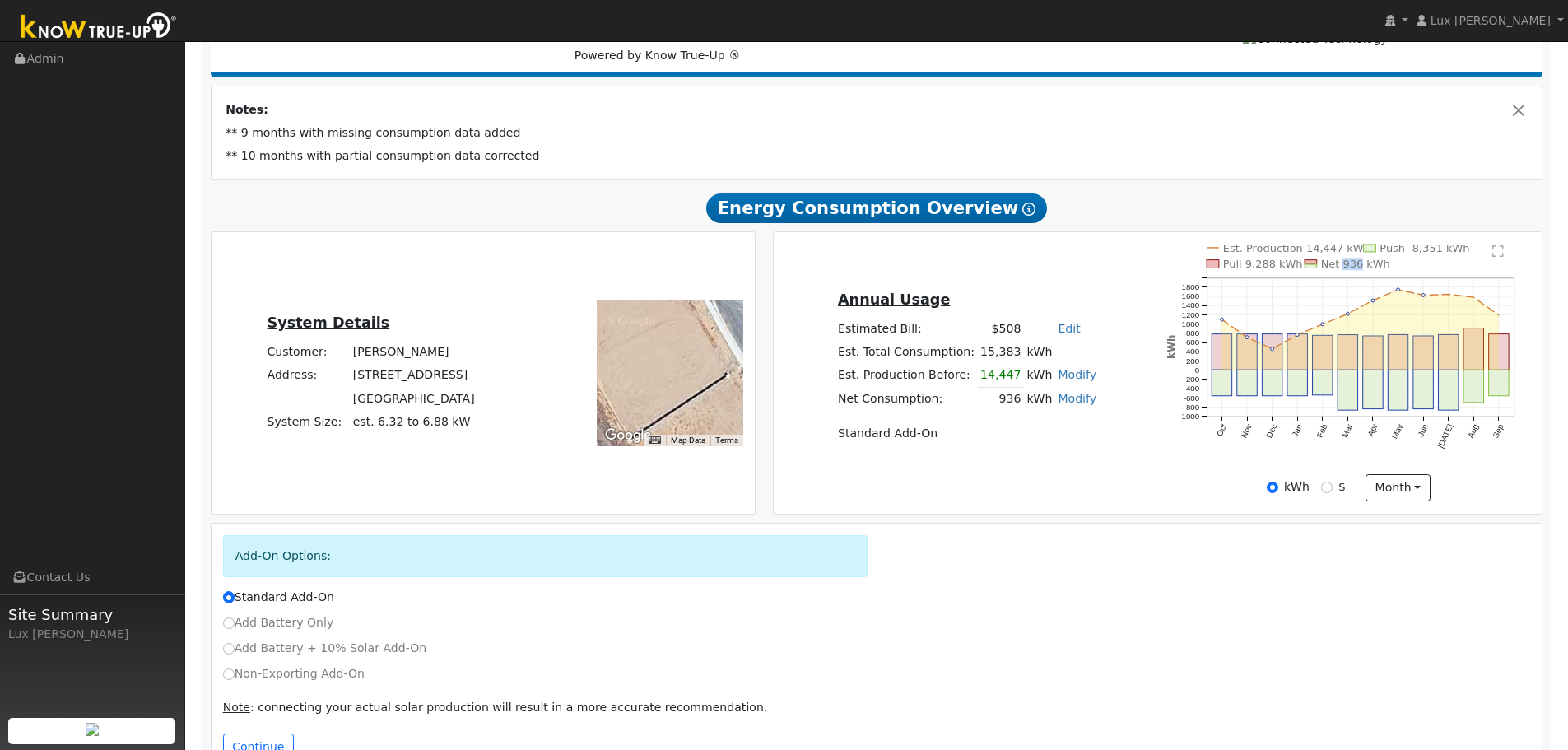
drag, startPoint x: 1359, startPoint y: 272, endPoint x: 1342, endPoint y: 272, distance: 17.0
click at [1342, 270] on text "Net 936 kWh" at bounding box center [1355, 263] width 69 height 13
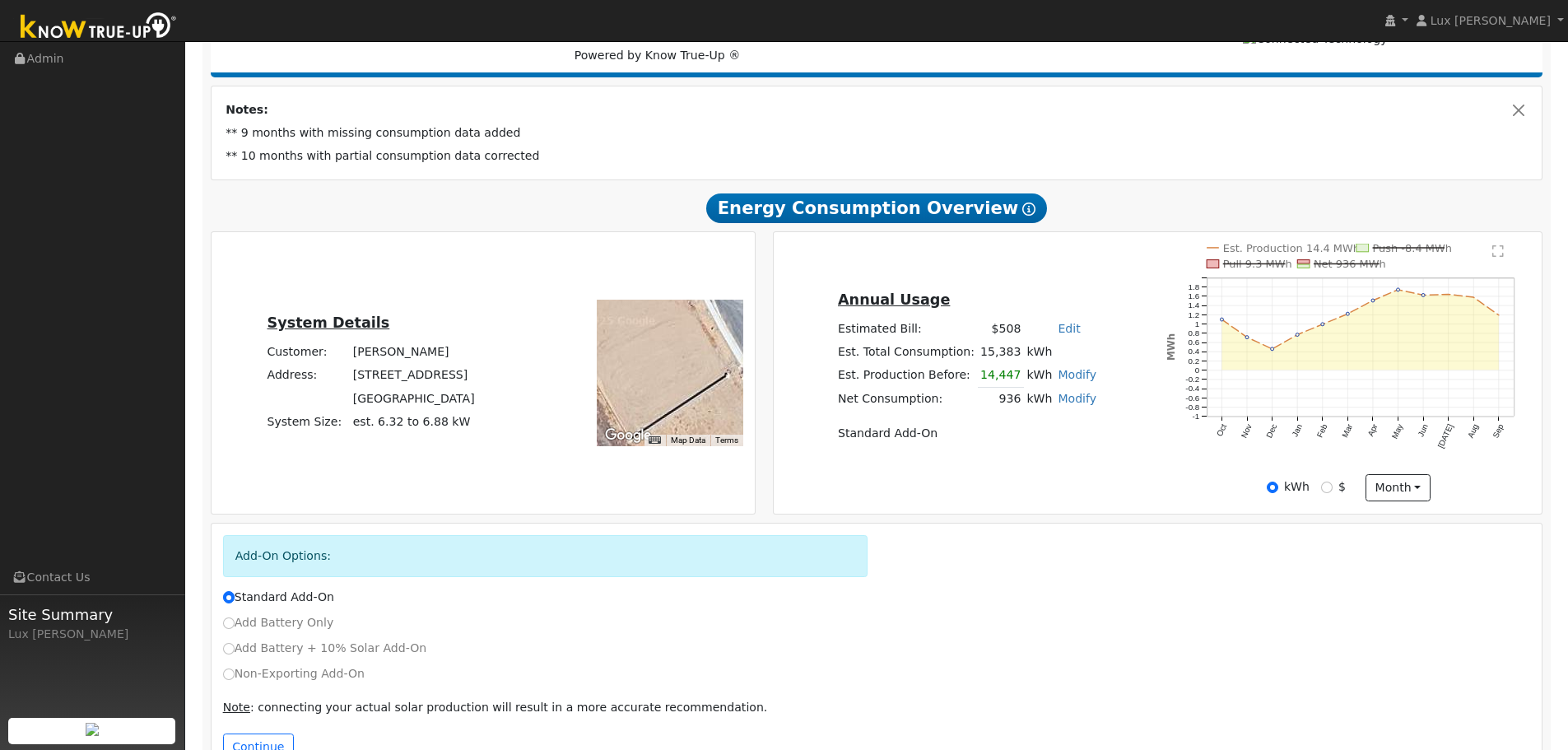
click at [1251, 270] on text "Pull 9.3 MWh" at bounding box center [1257, 263] width 69 height 13
click at [1396, 247] on line at bounding box center [1402, 247] width 67 height 0
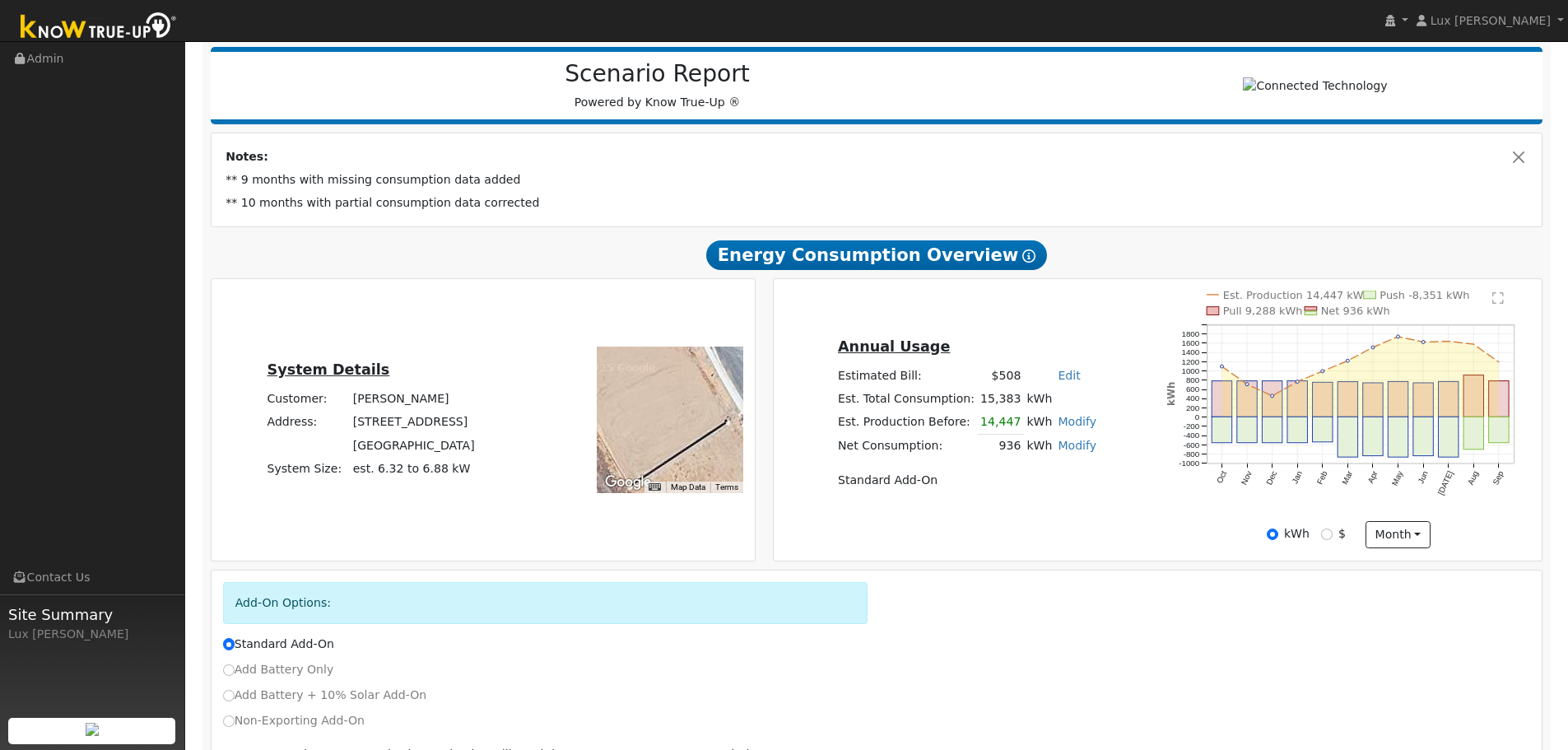
scroll to position [247, 0]
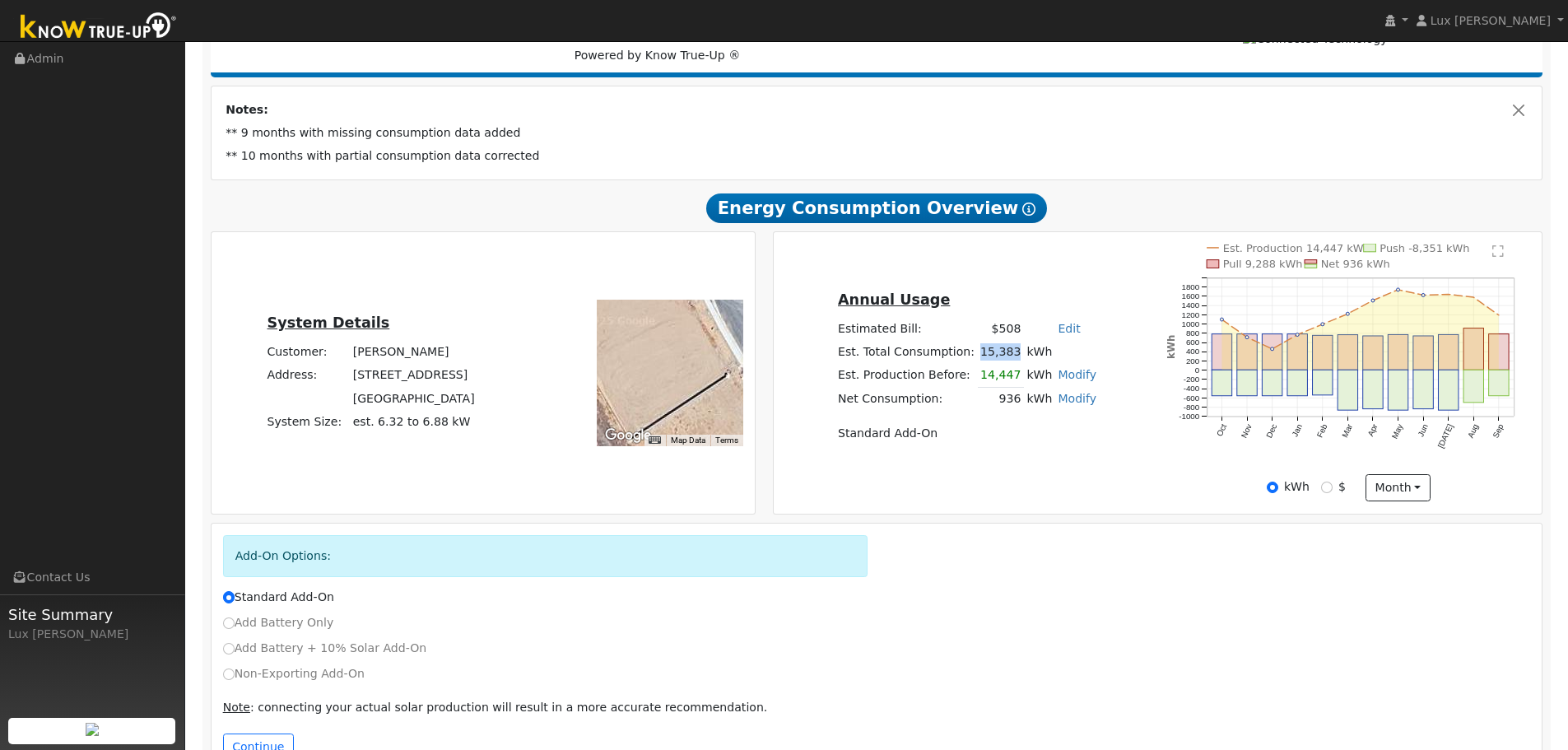
drag, startPoint x: 976, startPoint y: 356, endPoint x: 814, endPoint y: 186, distance: 234.8
click at [1009, 355] on td "15,383" at bounding box center [1000, 352] width 46 height 23
copy td "15,383"
drag, startPoint x: 1011, startPoint y: 383, endPoint x: 977, endPoint y: 383, distance: 34.0
click at [977, 383] on tr "Est. Production Before: 14,447 kWh Modify Change Production Before: 4389 kWh Ne…" at bounding box center [967, 375] width 264 height 24
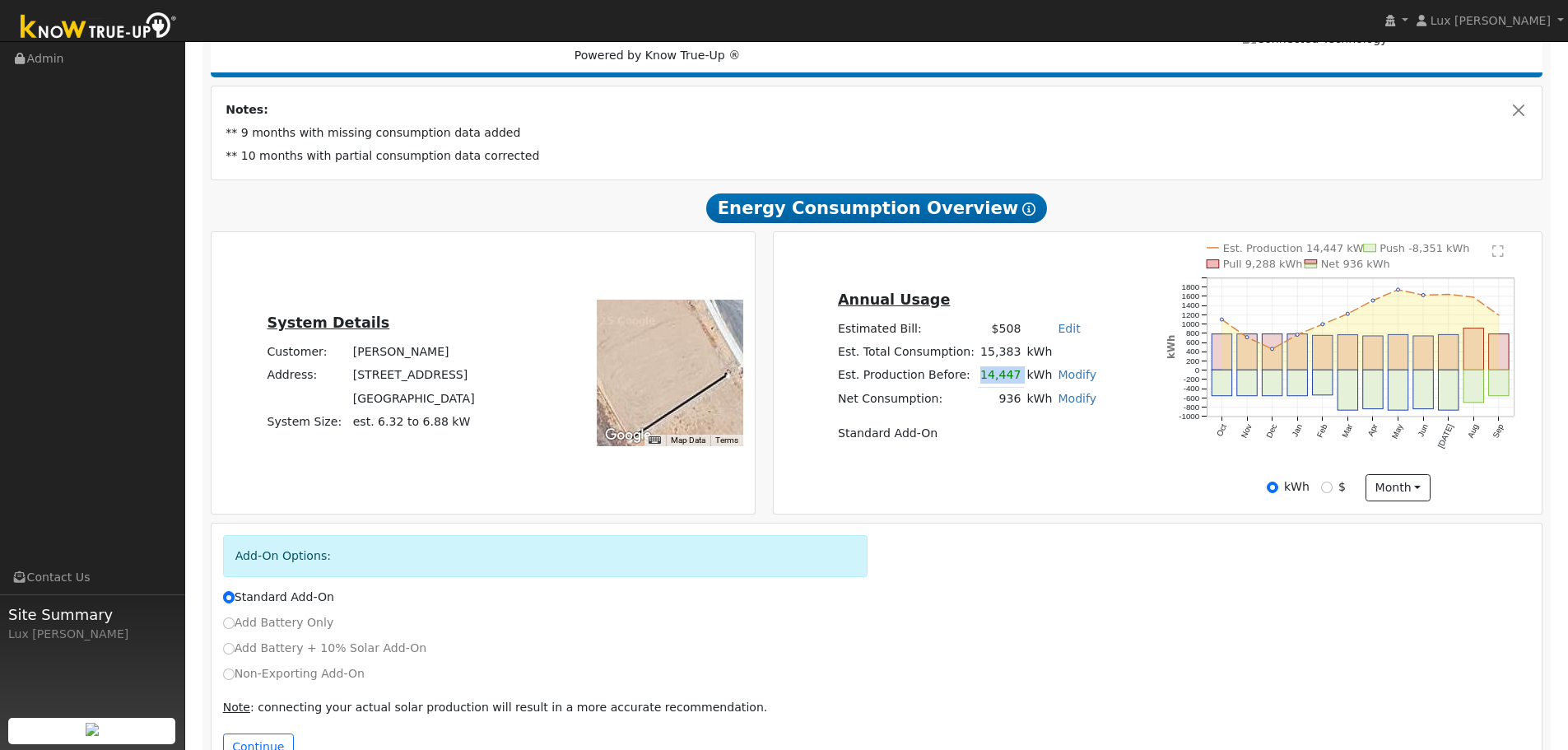
copy td "14,447"
